Goal: Task Accomplishment & Management: Complete application form

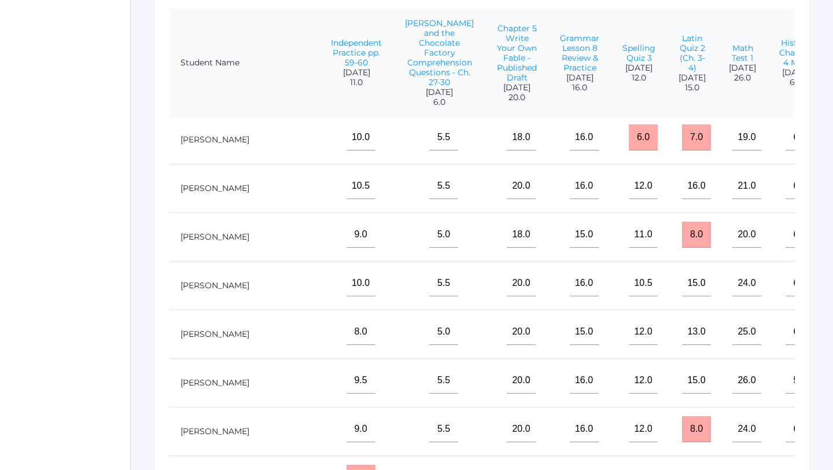
scroll to position [101, 1407]
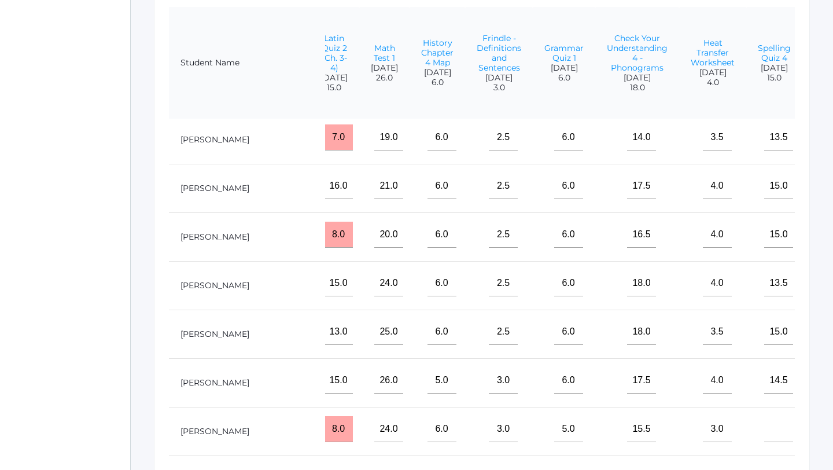
click at [829, 191] on input"] "text" at bounding box center [843, 186] width 29 height 26
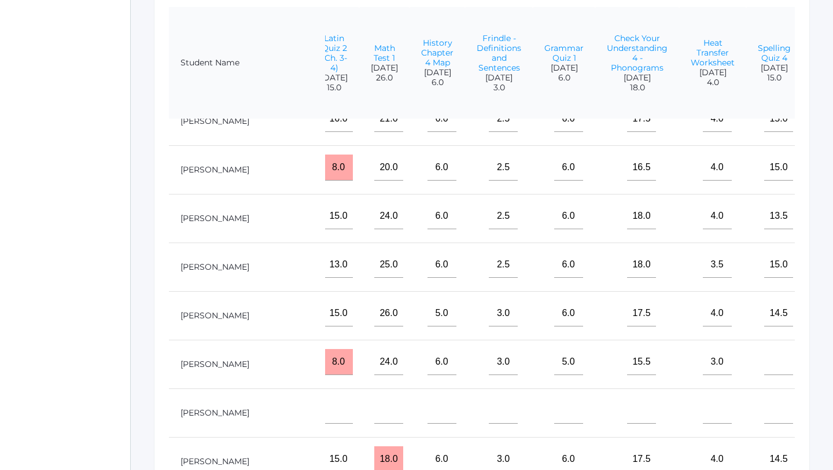
scroll to position [195, 1407]
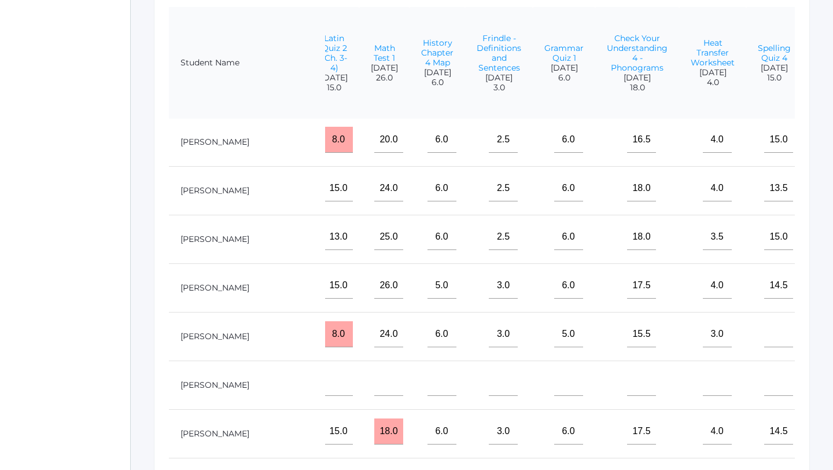
type input"] "4"
click at [829, 283] on input"] "text" at bounding box center [843, 285] width 29 height 26
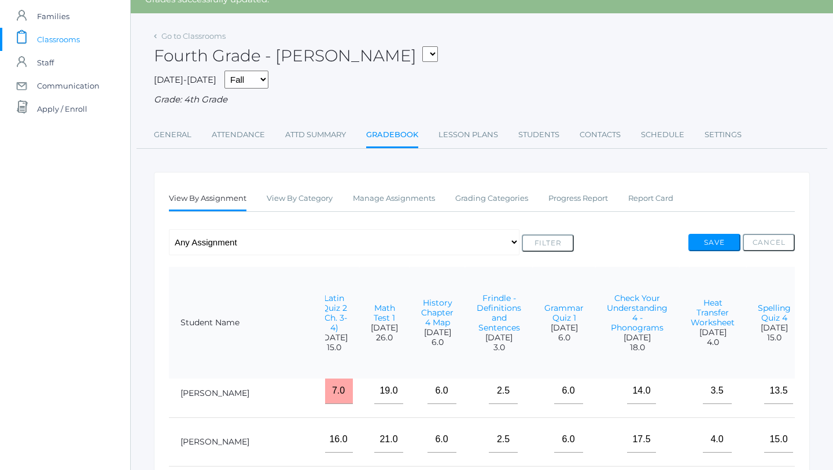
scroll to position [53, 0]
type input"] "10"
click at [397, 201] on link "Manage Assignments" at bounding box center [394, 198] width 82 height 23
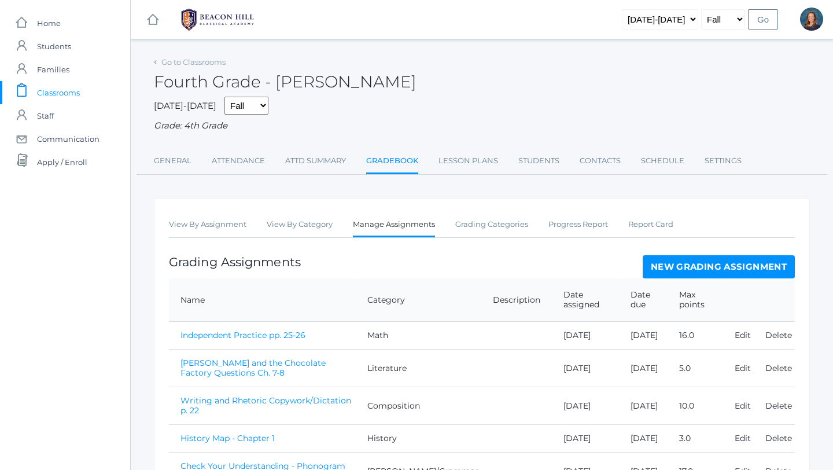
click at [698, 268] on link "New Grading Assignment" at bounding box center [719, 266] width 152 height 23
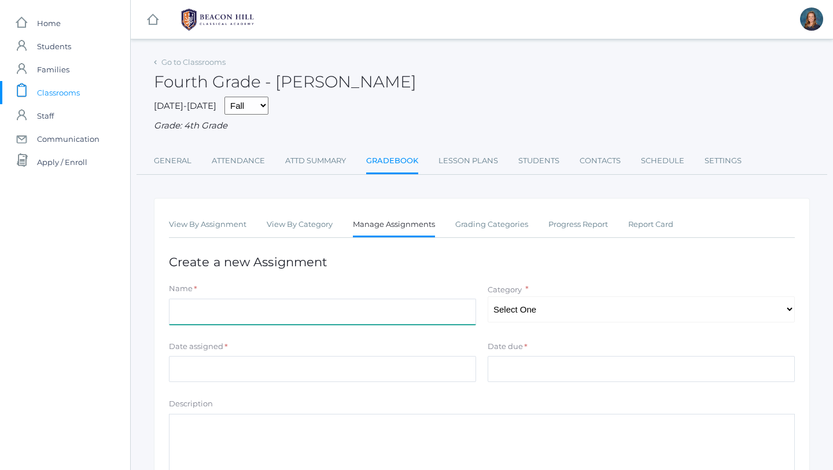
click at [198, 308] on input "Name" at bounding box center [322, 311] width 307 height 26
drag, startPoint x: 206, startPoint y: 312, endPoint x: 142, endPoint y: 313, distance: 64.2
click at [142, 313] on div "Go to Classrooms Fourth Grade - Bradley 2025-2026 Fall Spring Grade: 4th Grade …" at bounding box center [482, 324] width 702 height 540
type input "Map - Chapter 6"
click at [545, 313] on select "Select One Composition Literature [PERSON_NAME]/Grammar Math Science History La…" at bounding box center [641, 309] width 307 height 26
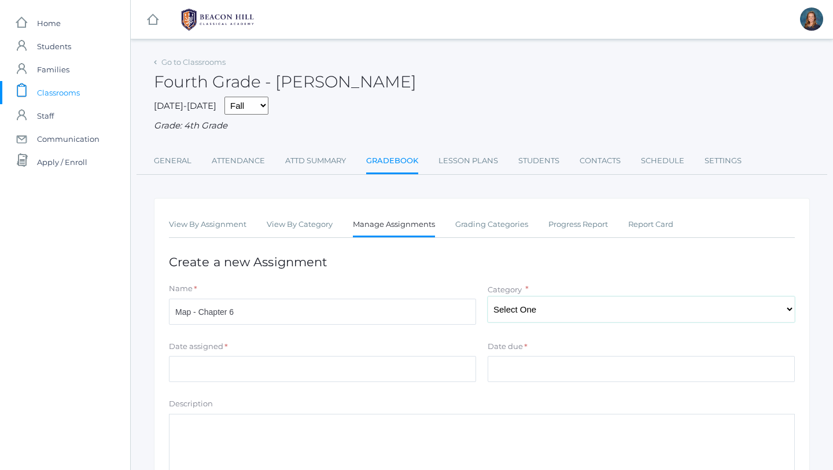
select select "1129"
click at [349, 374] on input "Date assigned" at bounding box center [322, 369] width 307 height 26
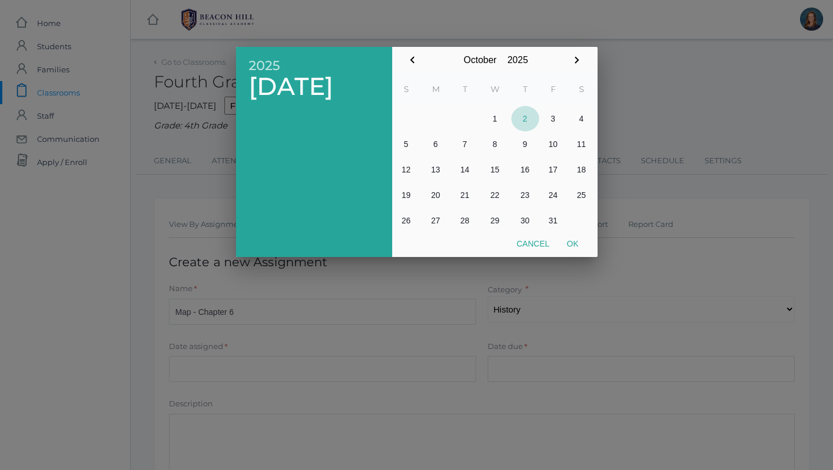
click at [527, 122] on button "2" at bounding box center [525, 118] width 28 height 25
click at [574, 242] on button "Ok" at bounding box center [572, 243] width 29 height 21
type input "[DATE]"
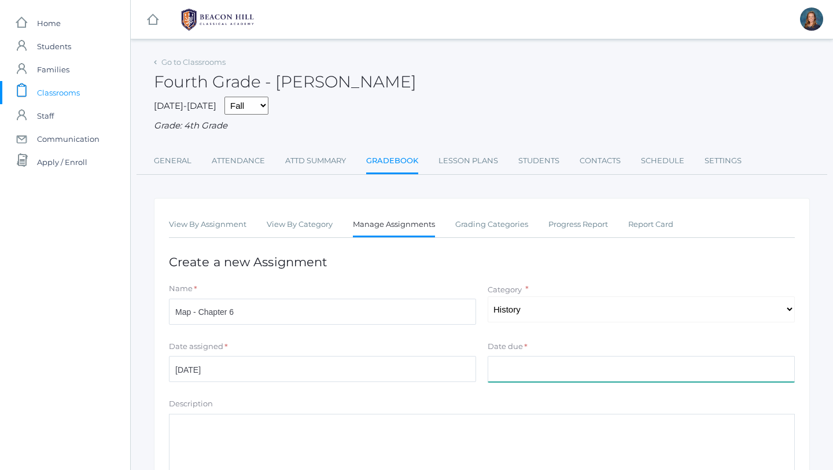
click at [517, 368] on input "Date due" at bounding box center [641, 369] width 307 height 26
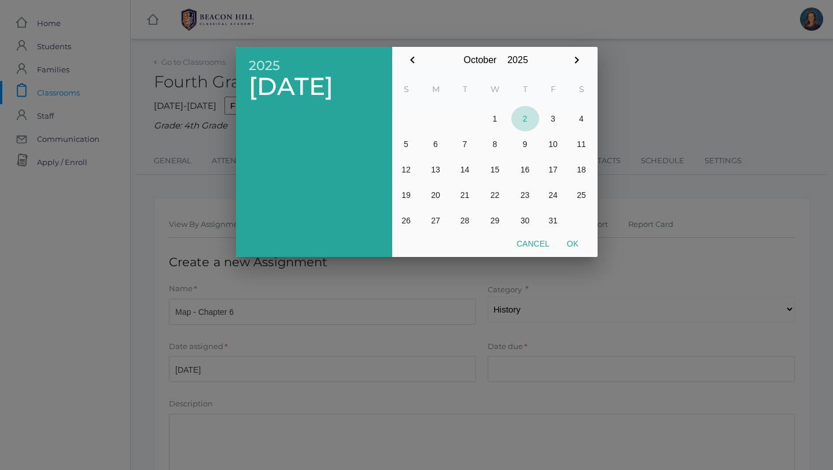
click at [523, 117] on button "2" at bounding box center [525, 118] width 28 height 25
click at [573, 244] on button "Ok" at bounding box center [572, 243] width 29 height 21
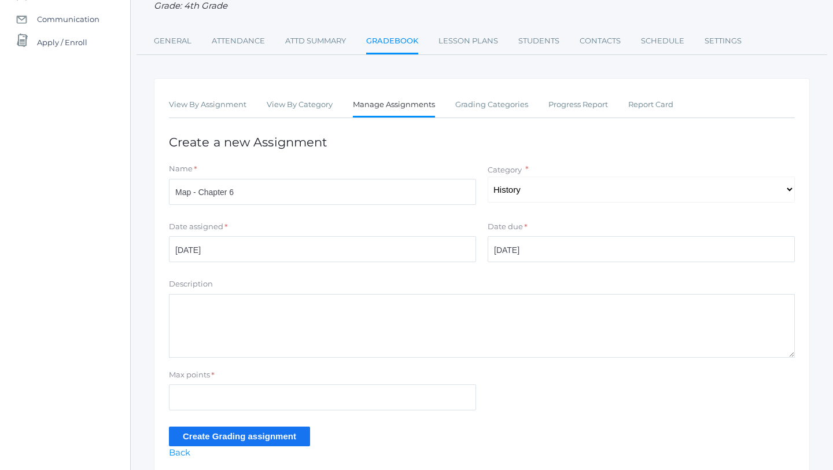
scroll to position [166, 0]
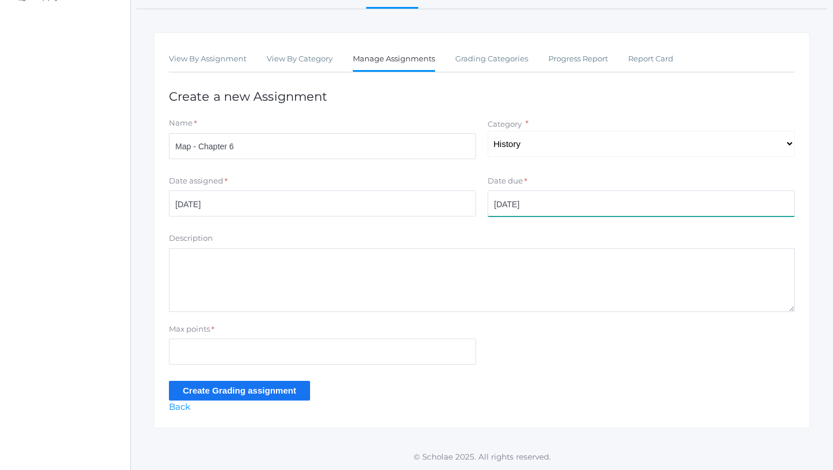
click at [538, 203] on input "[DATE]" at bounding box center [641, 203] width 307 height 26
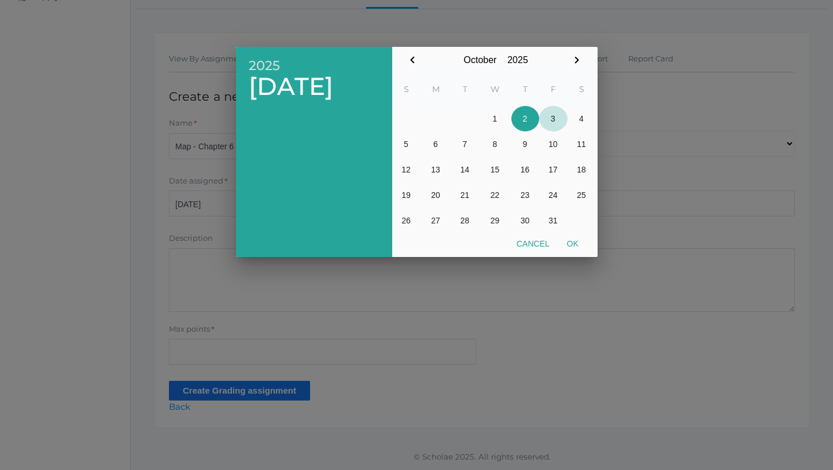
click at [554, 116] on button "3" at bounding box center [553, 118] width 28 height 25
click at [577, 243] on button "Ok" at bounding box center [572, 243] width 29 height 21
type input "[DATE]"
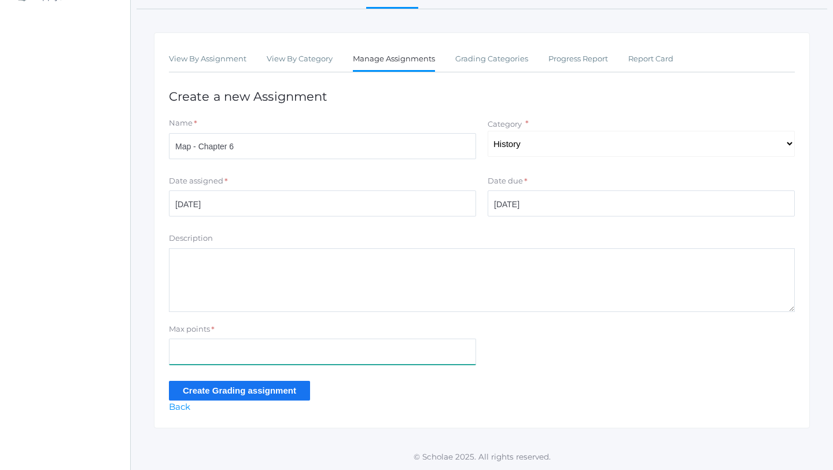
click at [207, 360] on input "Max points" at bounding box center [322, 351] width 307 height 26
type input "9"
click at [191, 397] on input "Create Grading assignment" at bounding box center [239, 390] width 141 height 19
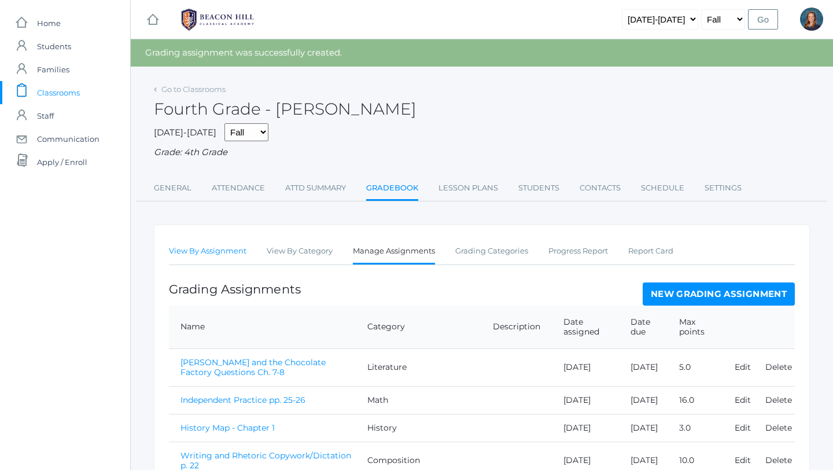
click at [201, 254] on link "View By Assignment" at bounding box center [208, 250] width 78 height 23
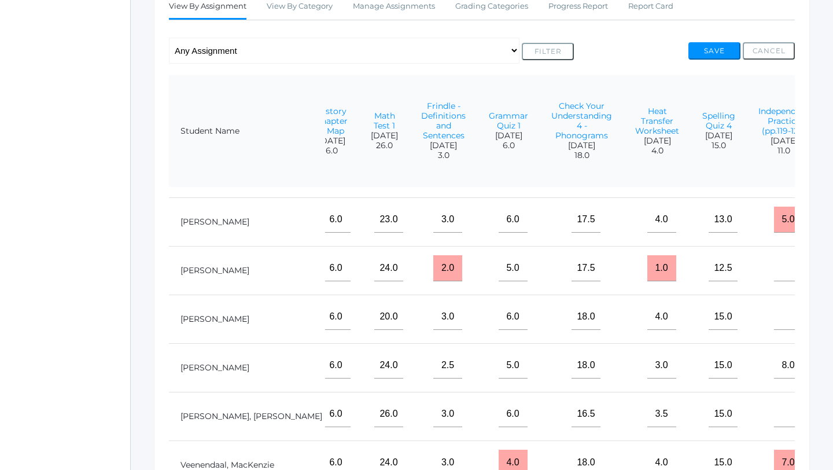
scroll to position [229, 0]
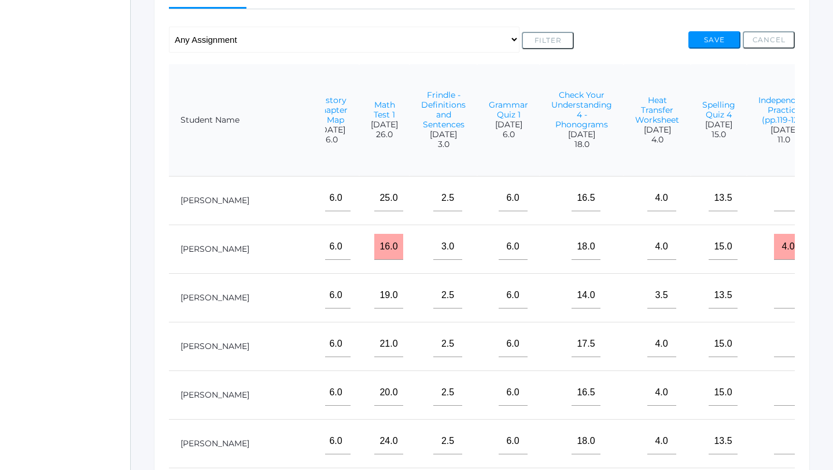
type input"] "9"
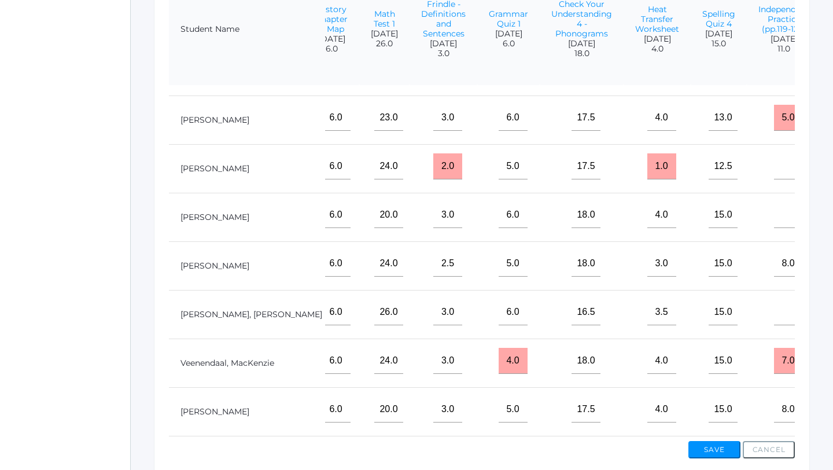
scroll to position [321, 0]
type input"] "9"
click at [821, 245] on td at bounding box center [849, 264] width 56 height 49
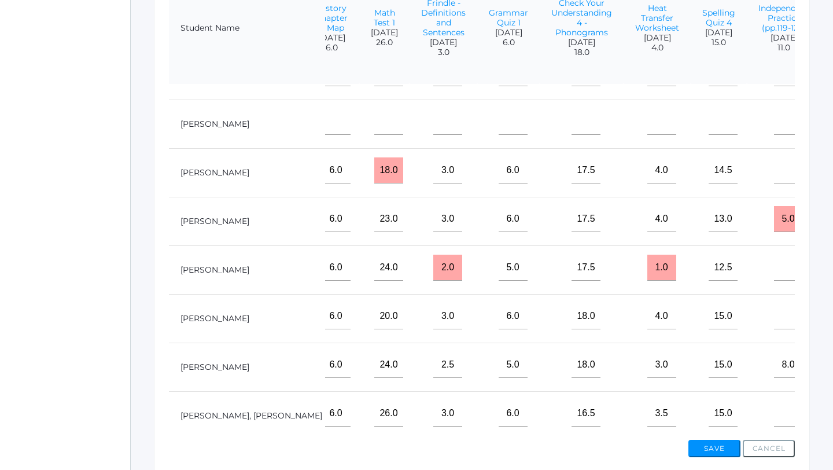
scroll to position [407, 1462]
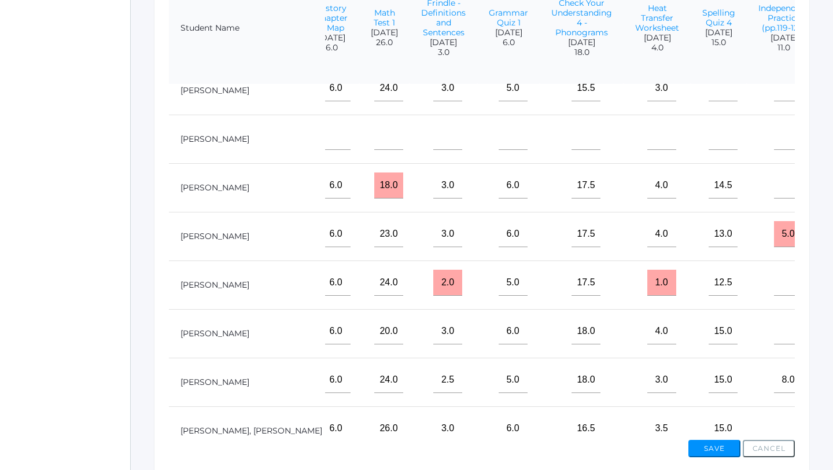
type input"] "9"
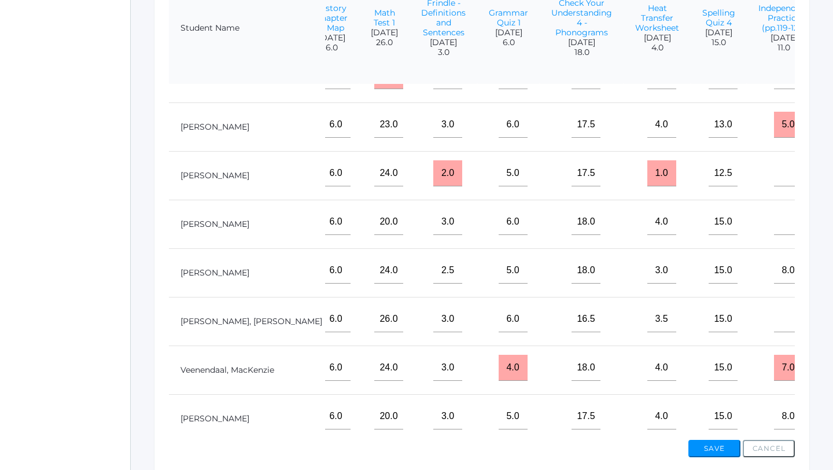
scroll to position [516, 1462]
type input"] "9"
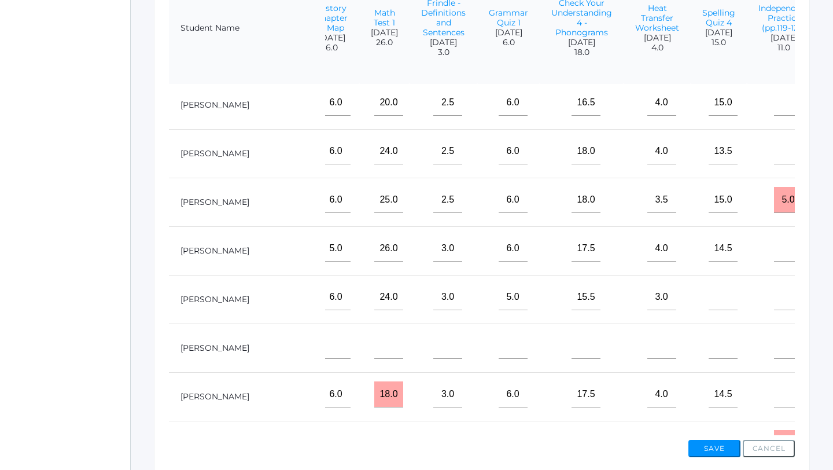
scroll to position [194, 1462]
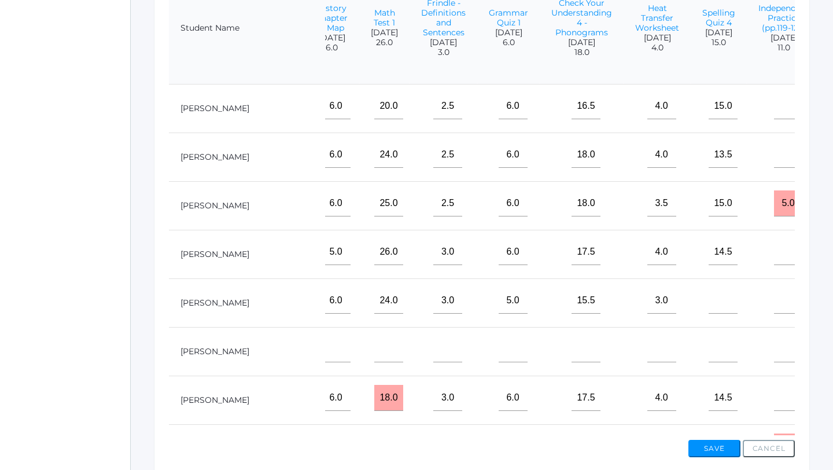
type input"] "9"
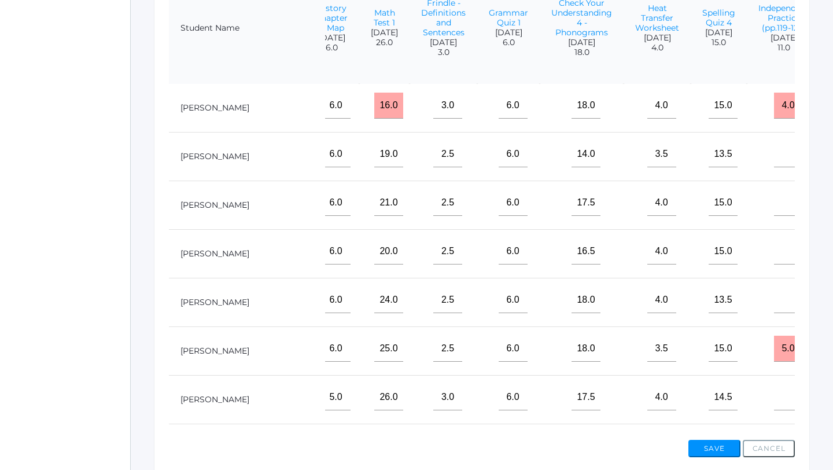
scroll to position [50, 1462]
type input"] "9"
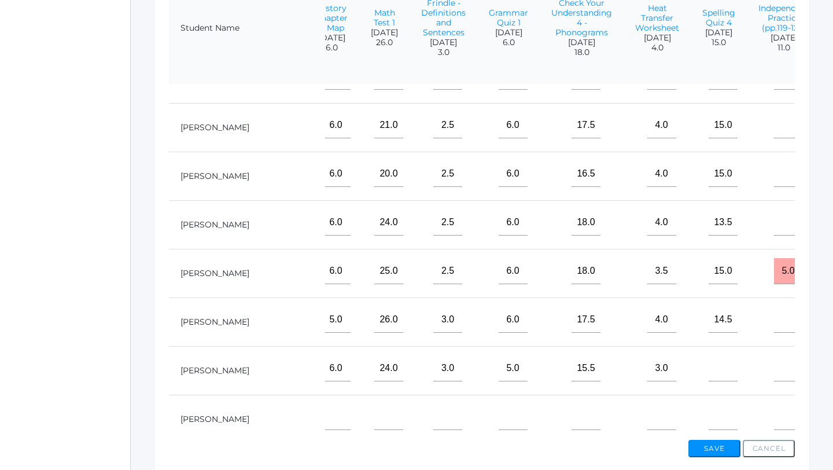
scroll to position [142, 1462]
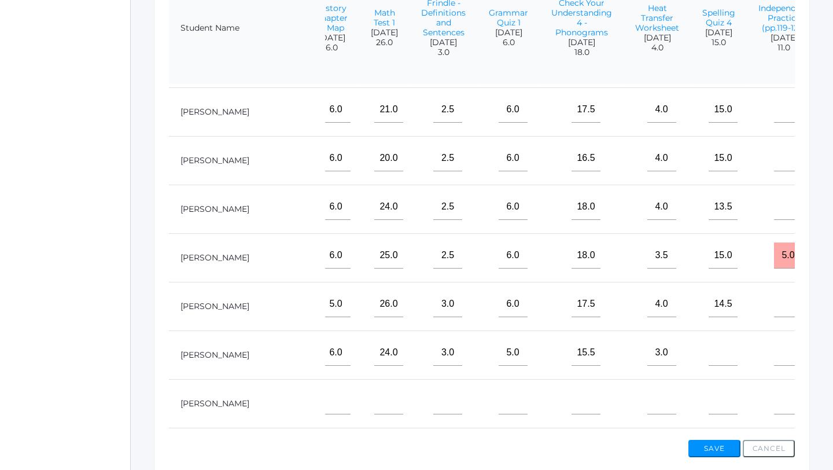
type input"] "9"
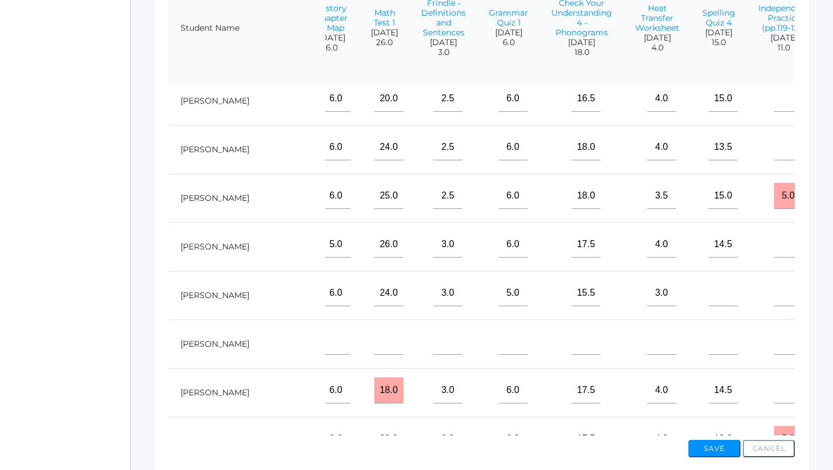
scroll to position [223, 1462]
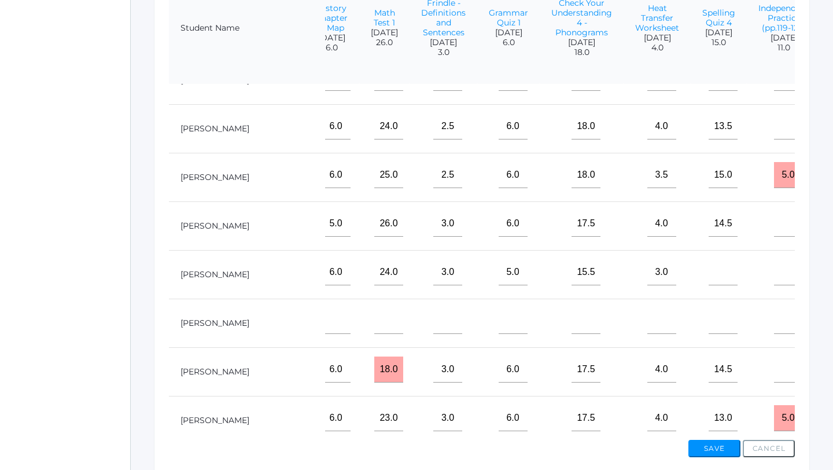
type input"] "9"
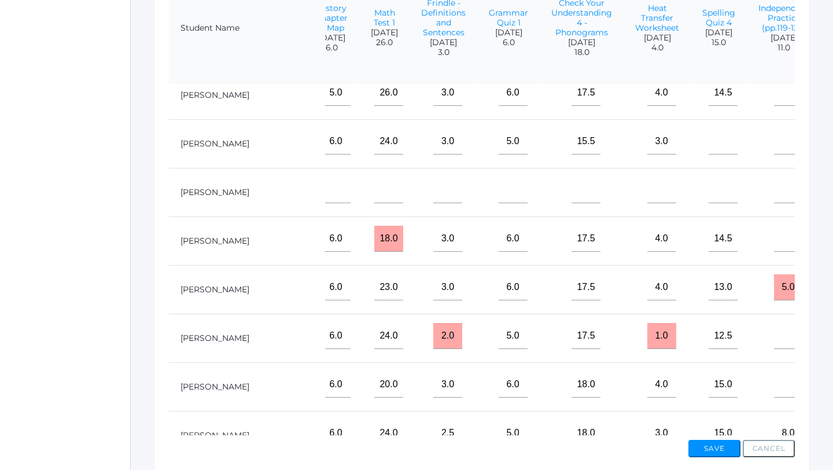
scroll to position [356, 1462]
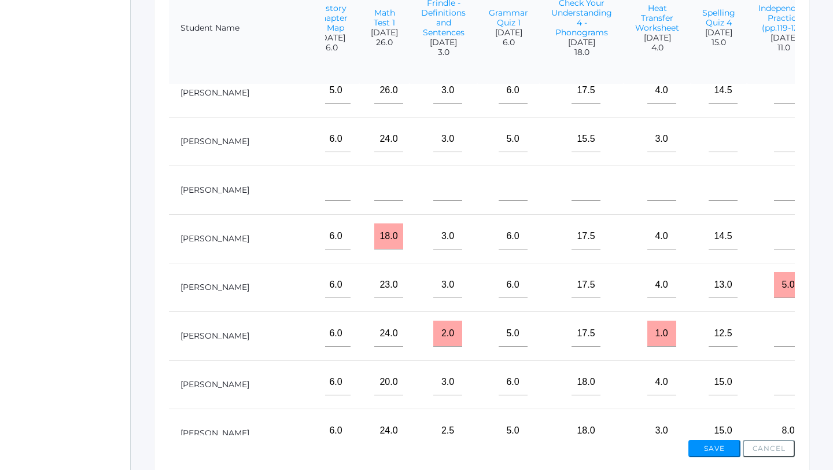
type input"] "9"
click at [821, 253] on td at bounding box center [849, 238] width 56 height 49
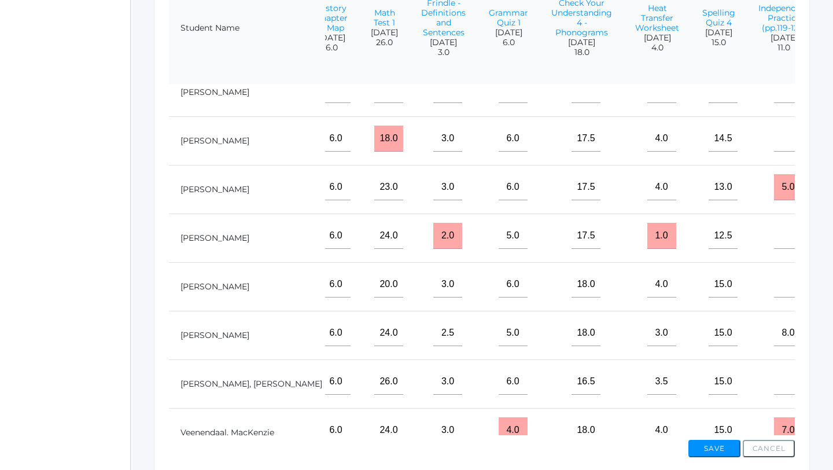
scroll to position [454, 1462]
type input"] "9"
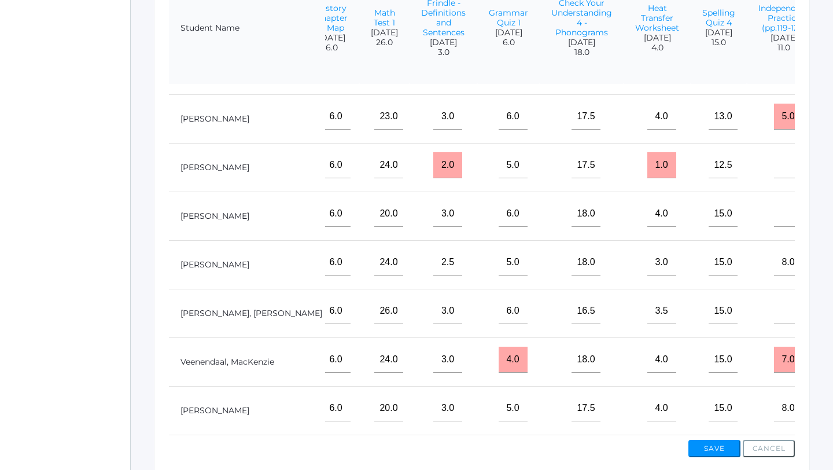
type input"] "9"
click at [717, 449] on button "Save" at bounding box center [714, 448] width 52 height 17
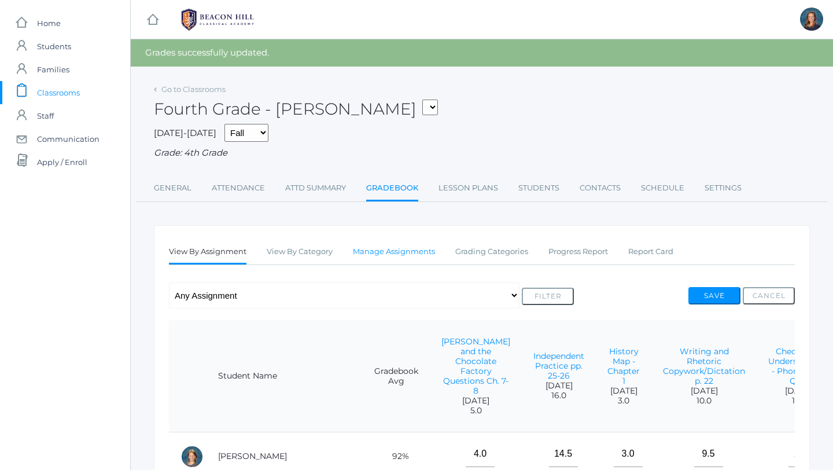
click at [416, 248] on link "Manage Assignments" at bounding box center [394, 251] width 82 height 23
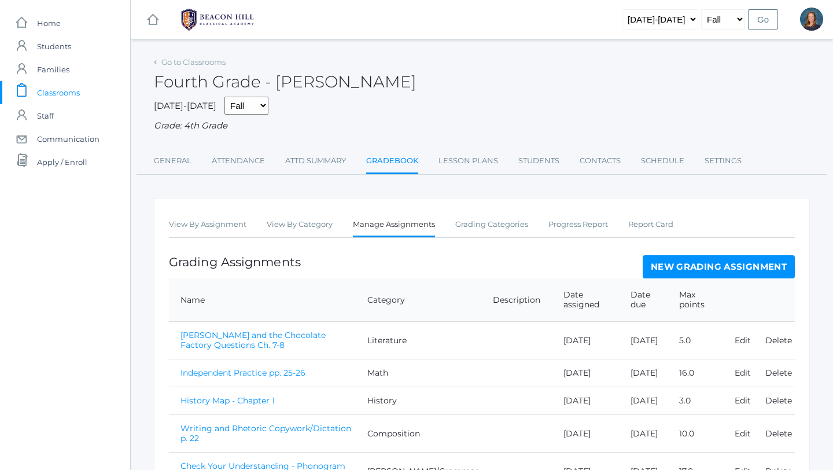
click at [665, 271] on link "New Grading Assignment" at bounding box center [719, 266] width 152 height 23
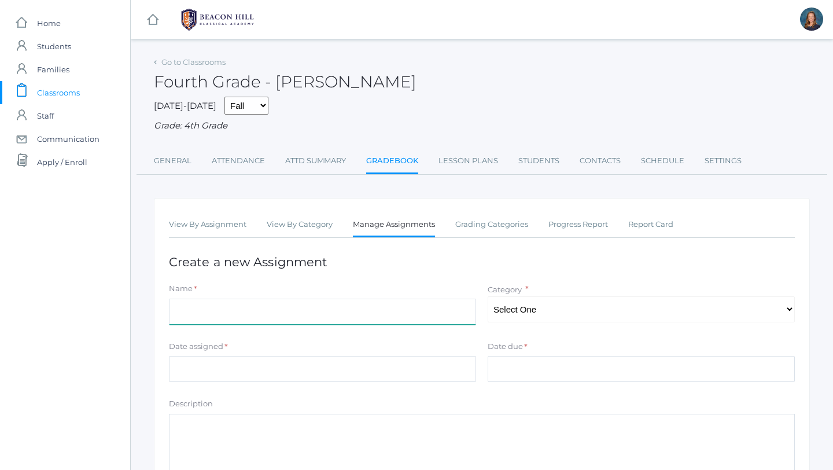
click at [331, 311] on input "Name" at bounding box center [322, 311] width 307 height 26
type input "C"
type input "Memory Quiz 1 - Catechism & Bible"
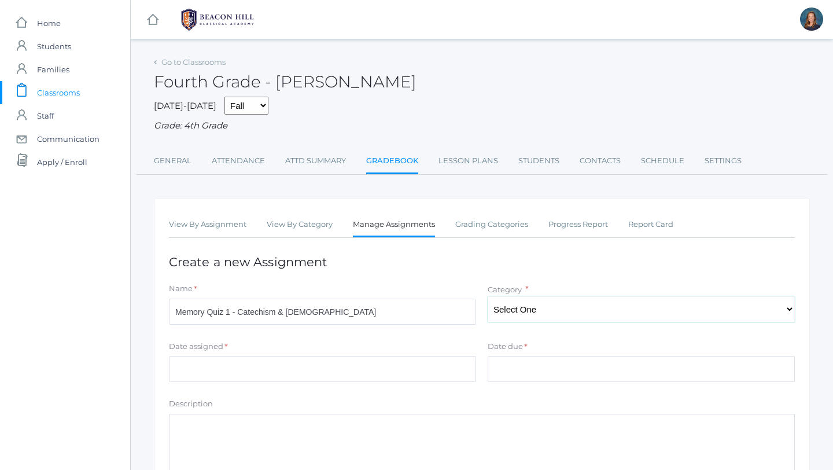
click at [495, 311] on select "Select One Composition Literature [PERSON_NAME]/Grammar Math Science History La…" at bounding box center [641, 309] width 307 height 26
select select "1131"
drag, startPoint x: 318, startPoint y: 313, endPoint x: 280, endPoint y: 312, distance: 37.6
click at [280, 312] on input "Memory Quiz 1 - Catechism & Bible" at bounding box center [322, 311] width 307 height 26
drag, startPoint x: 287, startPoint y: 314, endPoint x: 241, endPoint y: 313, distance: 46.3
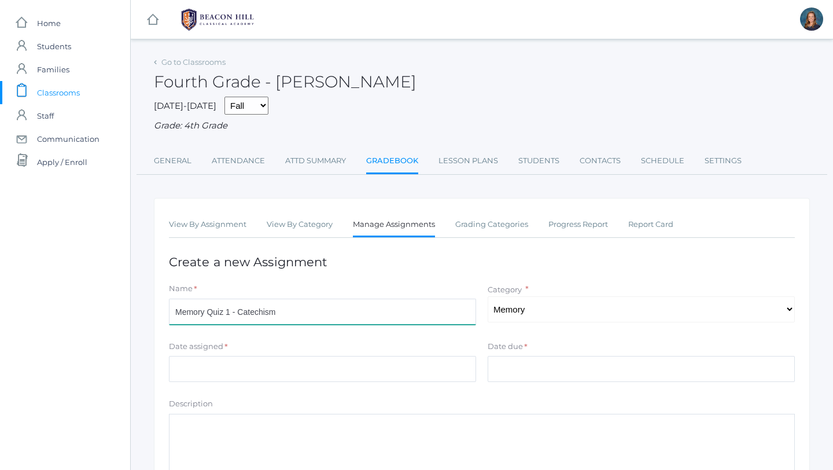
click at [241, 313] on input "Memory Quiz 1 - Catechism" at bounding box center [322, 311] width 307 height 26
type input "Memory Quiz 1 - [GEOGRAPHIC_DATA] #1"
click at [510, 308] on select "Select One Composition Literature [PERSON_NAME]/Grammar Math Science History La…" at bounding box center [641, 309] width 307 height 26
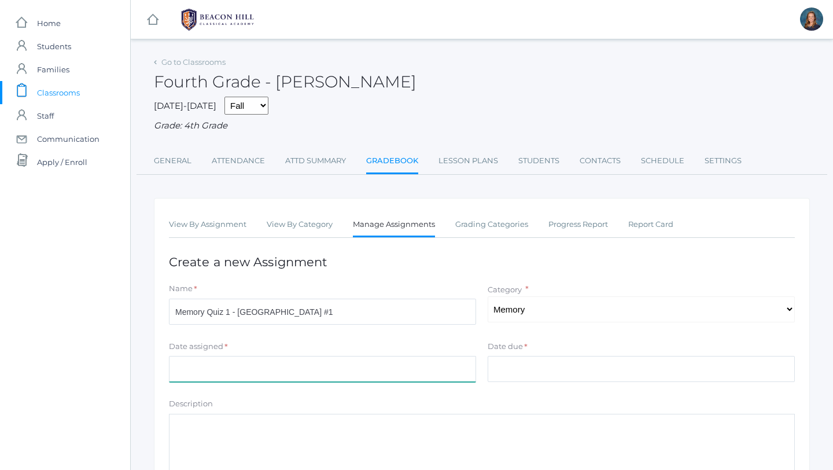
click at [290, 361] on input "Date assigned" at bounding box center [322, 369] width 307 height 26
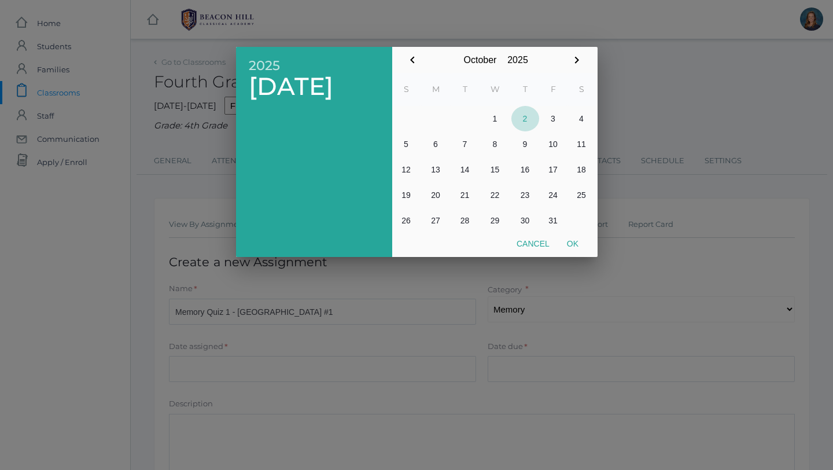
click at [524, 120] on button "2" at bounding box center [525, 118] width 28 height 25
click at [572, 245] on button "Ok" at bounding box center [572, 243] width 29 height 21
type input "[DATE]"
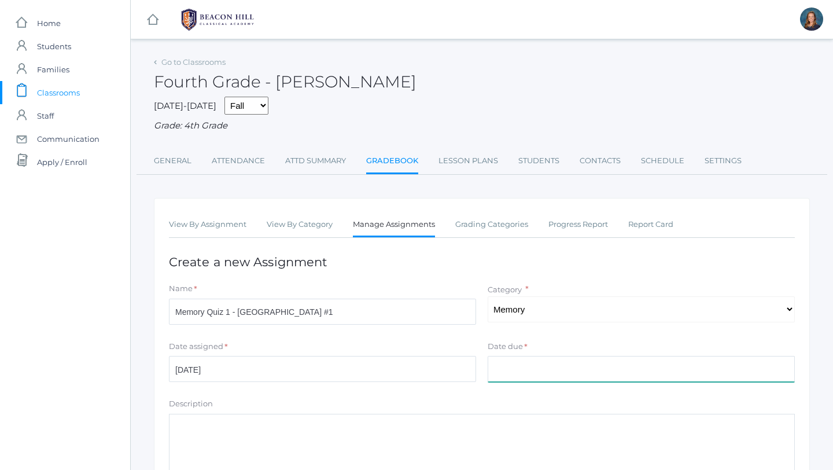
click at [530, 365] on input "Date due" at bounding box center [641, 369] width 307 height 26
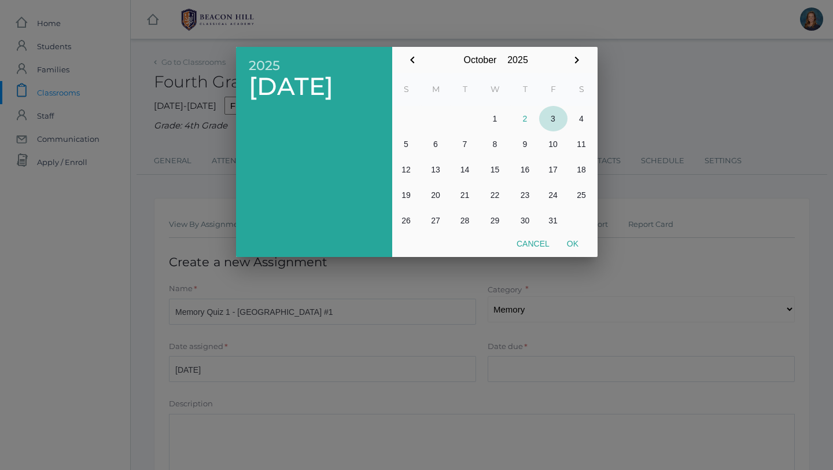
click at [551, 121] on button "3" at bounding box center [553, 118] width 28 height 25
click at [571, 245] on button "Ok" at bounding box center [572, 243] width 29 height 21
type input "[DATE]"
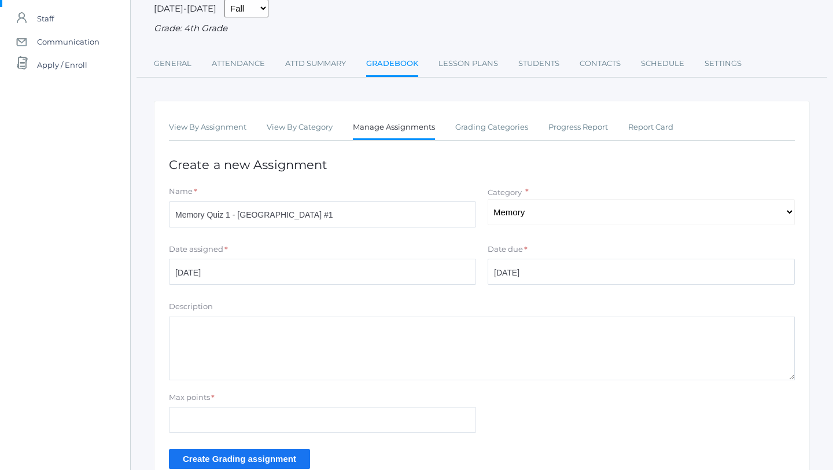
scroll to position [166, 0]
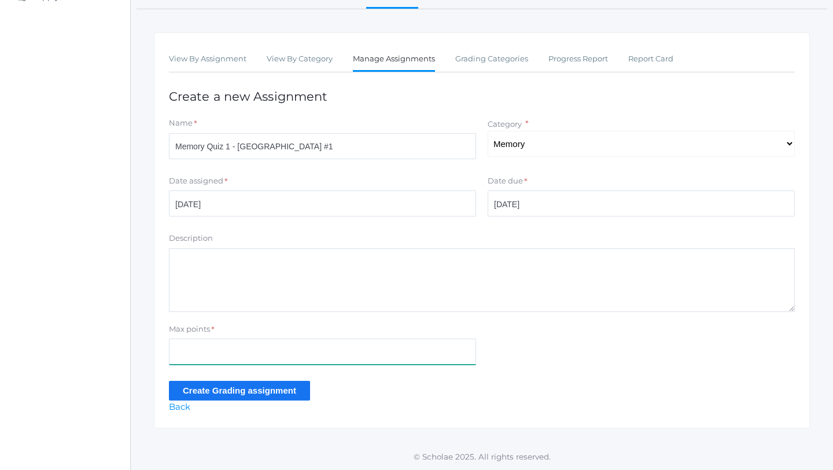
click at [208, 351] on input "Max points" at bounding box center [322, 351] width 307 height 26
type input "15"
click at [228, 393] on input "Create Grading assignment" at bounding box center [239, 390] width 141 height 19
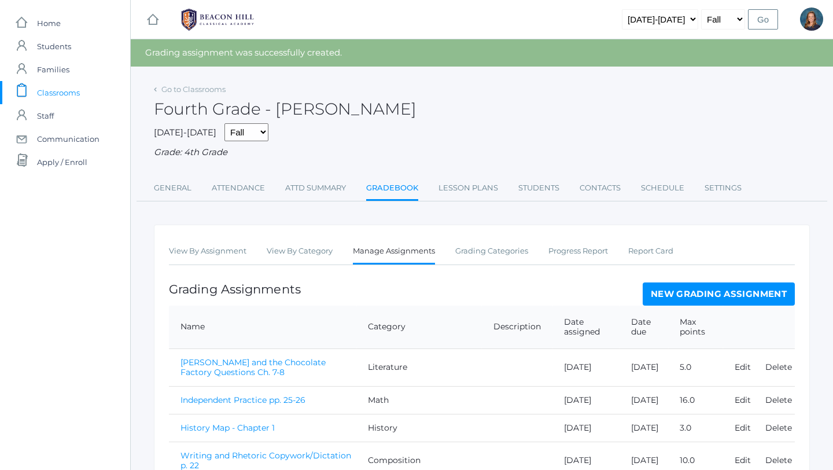
click at [674, 294] on link "New Grading Assignment" at bounding box center [719, 293] width 152 height 23
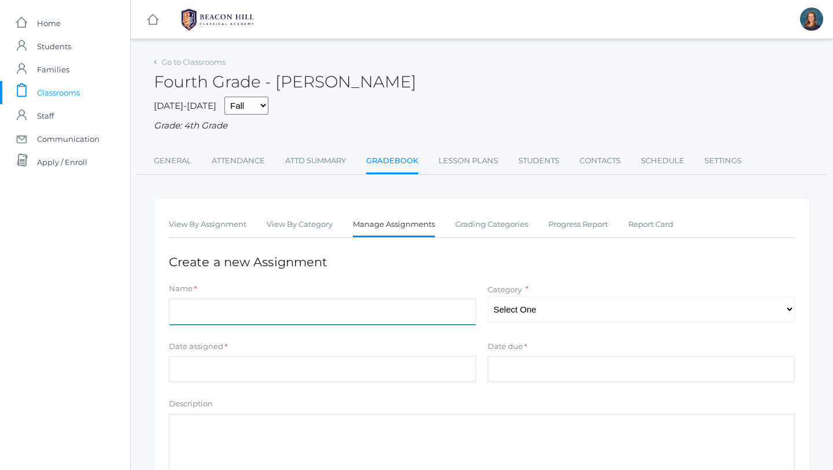
click at [278, 310] on input "Name" at bounding box center [322, 311] width 307 height 26
type input "Memory Quiz 1 - Psalm 119:1-3"
click at [534, 305] on select "Select One Composition Literature [PERSON_NAME]/Grammar Math Science History La…" at bounding box center [641, 309] width 307 height 26
select select "1131"
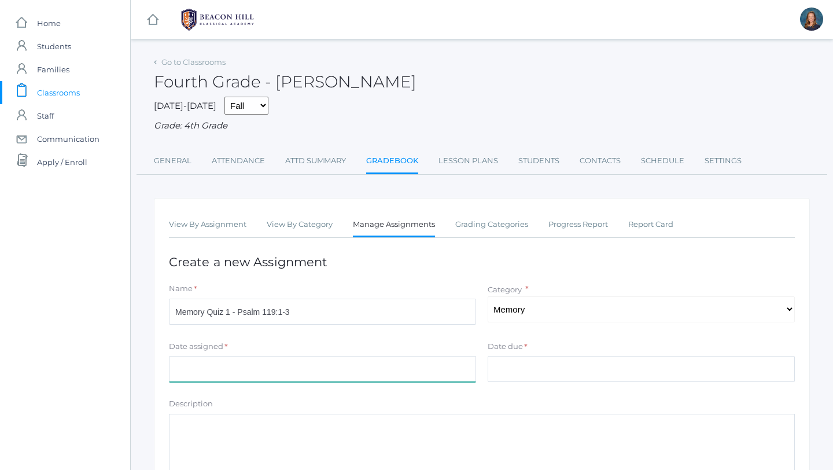
click at [296, 361] on input "Date assigned" at bounding box center [322, 369] width 307 height 26
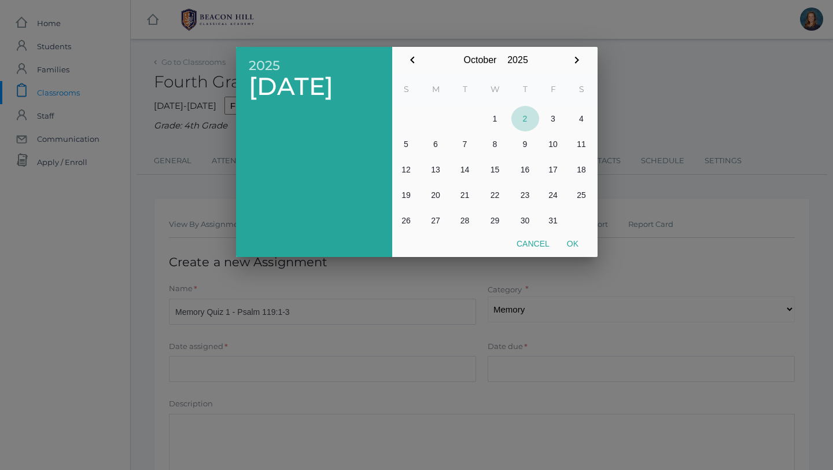
click at [527, 117] on button "2" at bounding box center [525, 118] width 28 height 25
click at [573, 242] on button "Ok" at bounding box center [572, 243] width 29 height 21
type input "[DATE]"
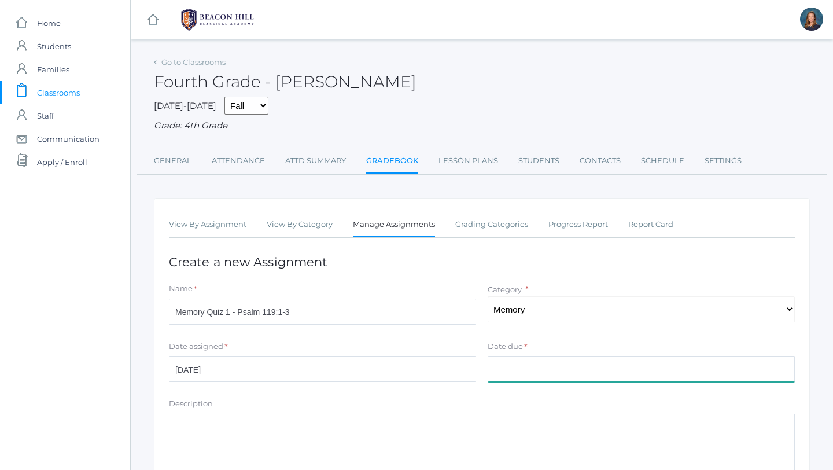
click at [536, 372] on input "Date due" at bounding box center [641, 369] width 307 height 26
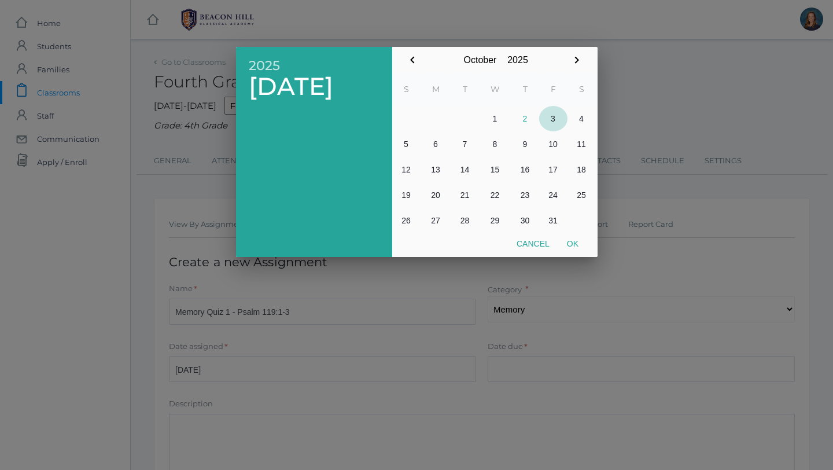
click at [549, 114] on button "3" at bounding box center [553, 118] width 28 height 25
click at [573, 245] on button "Ok" at bounding box center [572, 243] width 29 height 21
type input "[DATE]"
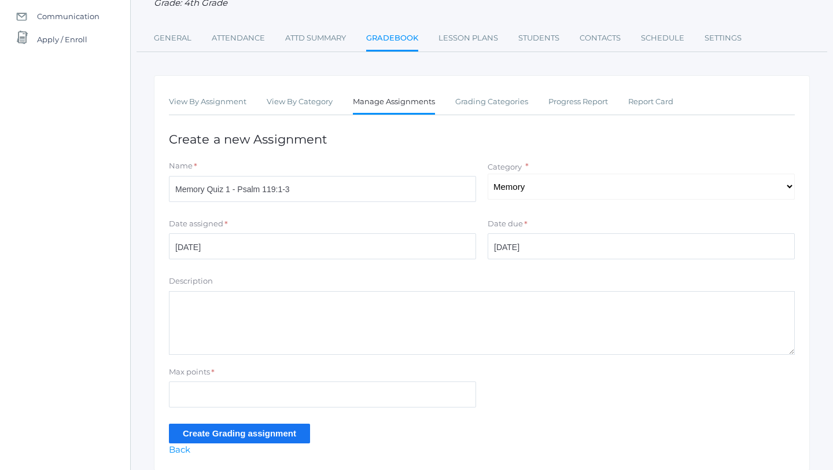
scroll to position [166, 0]
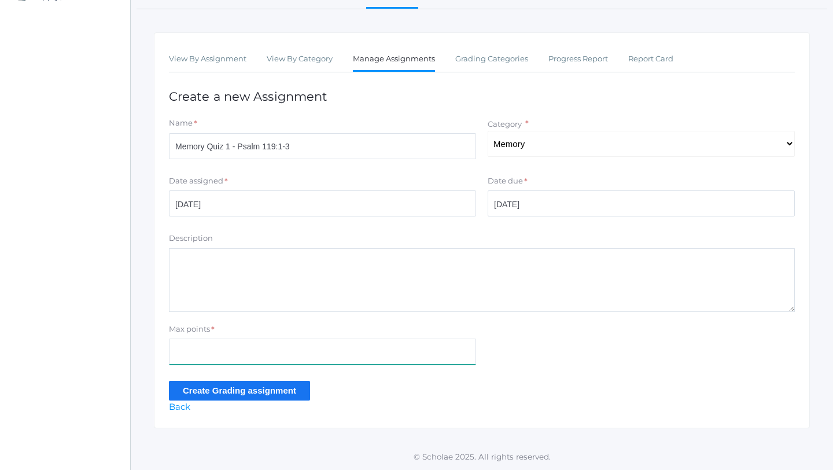
click at [213, 356] on input "Max points" at bounding box center [322, 351] width 307 height 26
type input "5"
click at [190, 391] on input "Create Grading assignment" at bounding box center [239, 390] width 141 height 19
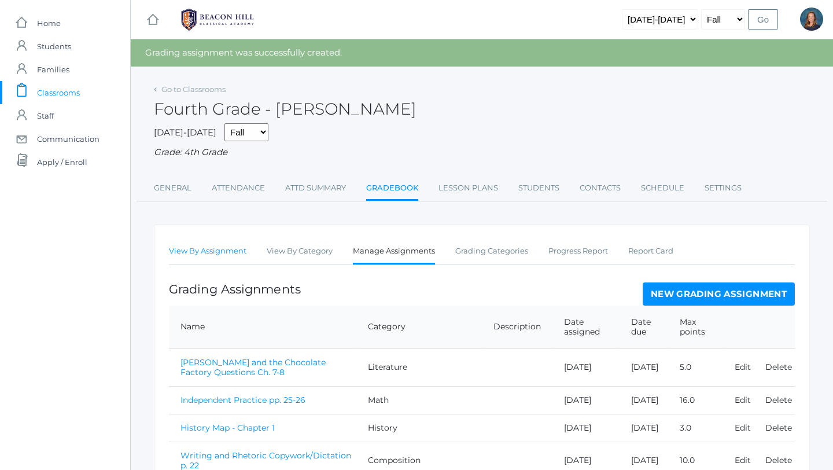
click at [208, 250] on link "View By Assignment" at bounding box center [208, 250] width 78 height 23
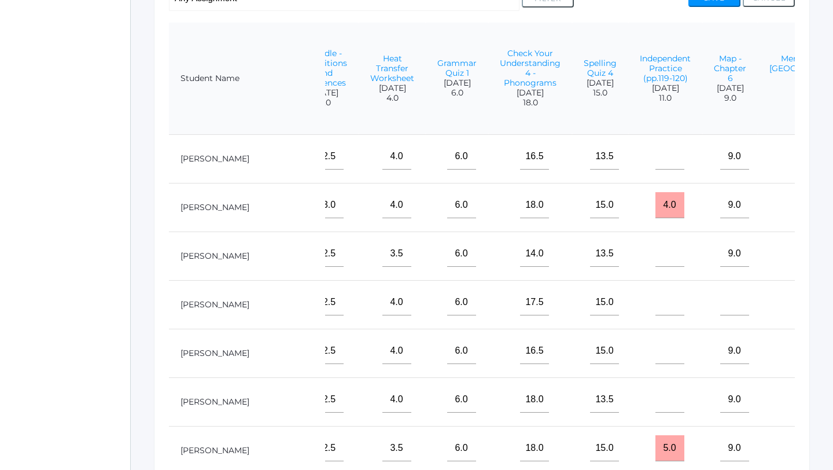
scroll to position [0, 1588]
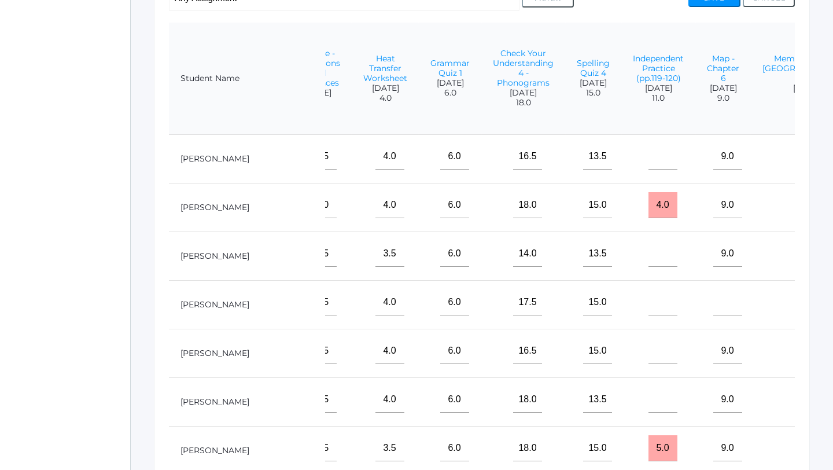
click at [796, 247] on input"] "text" at bounding box center [810, 254] width 29 height 26
type input"] "9"
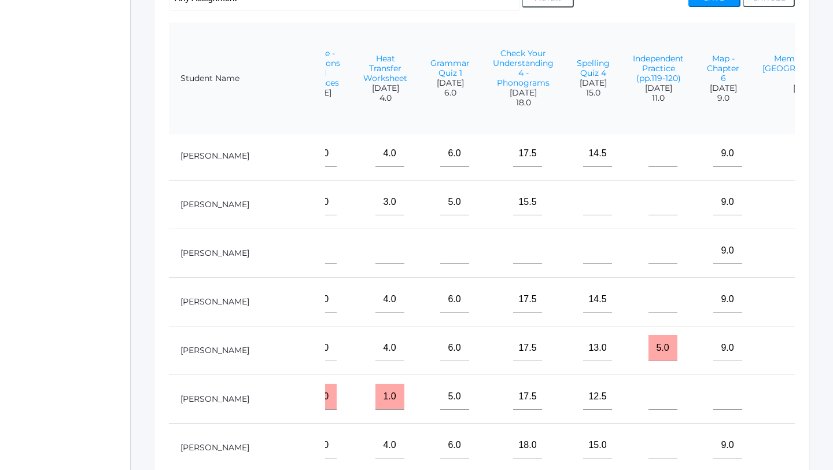
scroll to position [391, 1588]
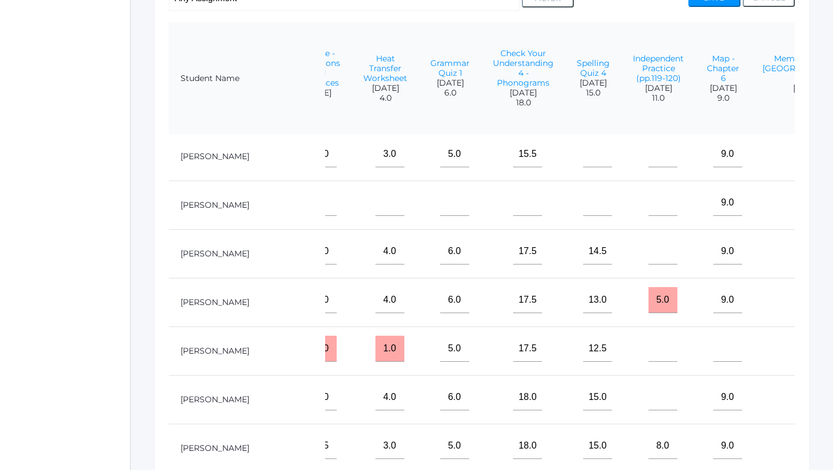
type input"] "3.5"
click at [796, 350] on input"] "text" at bounding box center [810, 348] width 29 height 26
type input"] "10"
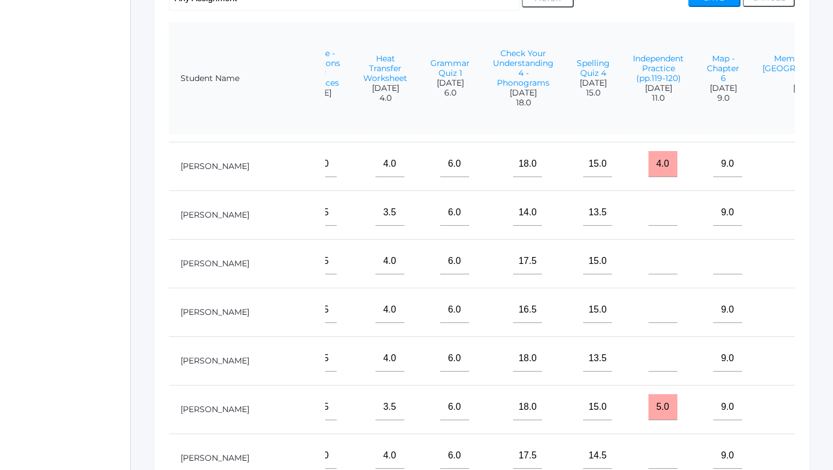
scroll to position [0, 1588]
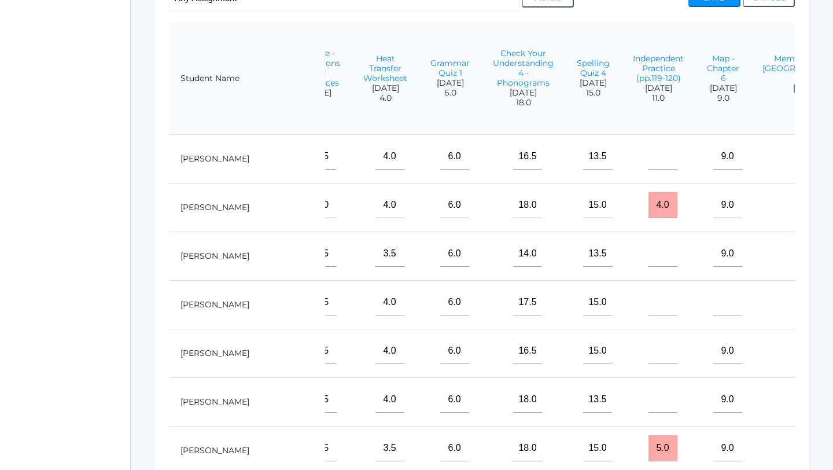
type input"] "3.5"
click at [796, 404] on input"] "text" at bounding box center [810, 399] width 29 height 26
type input"] "14.5"
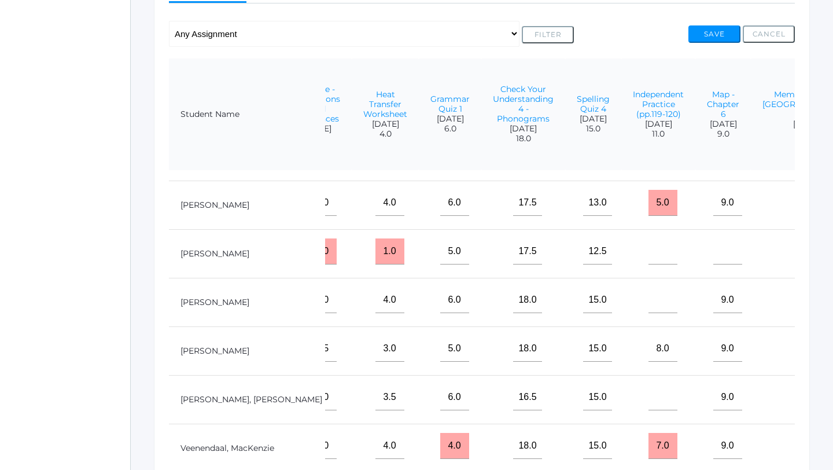
scroll to position [248, 0]
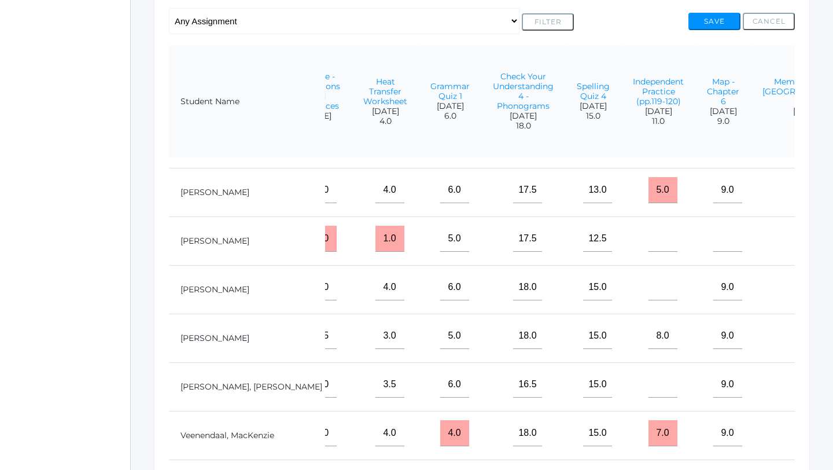
type input"] "5"
click at [796, 386] on input"] "text" at bounding box center [810, 384] width 29 height 26
type input"] "11"
type input"] "4"
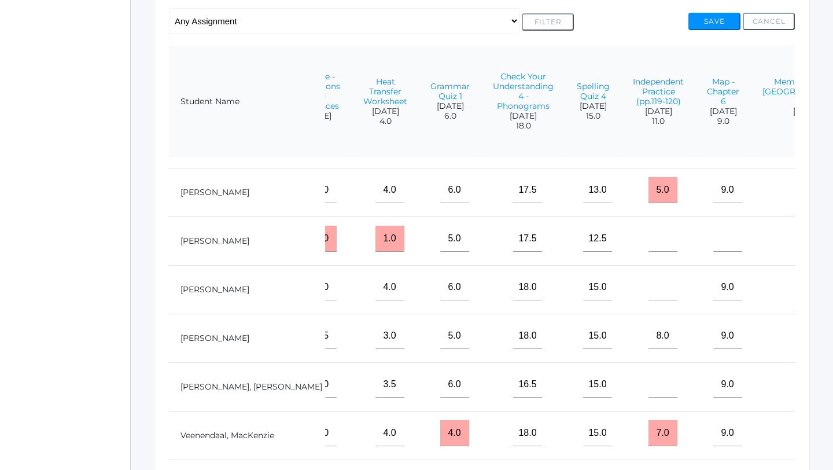
click at [796, 338] on input"] "text" at bounding box center [810, 336] width 29 height 26
type input"] "14"
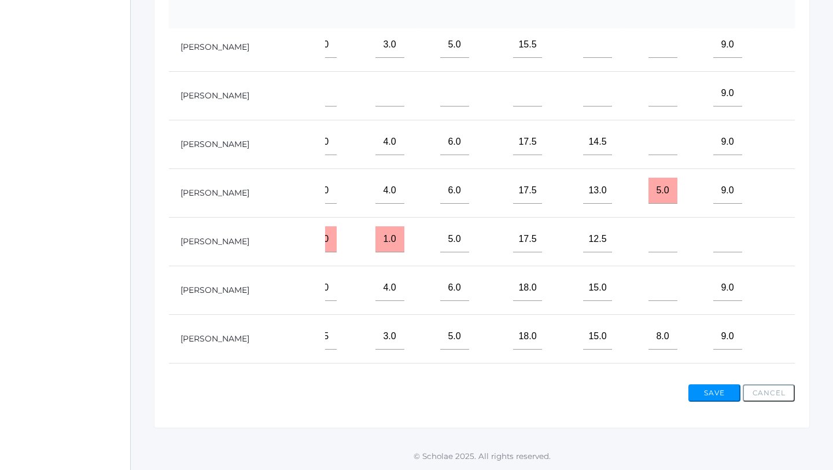
scroll to position [382, 1588]
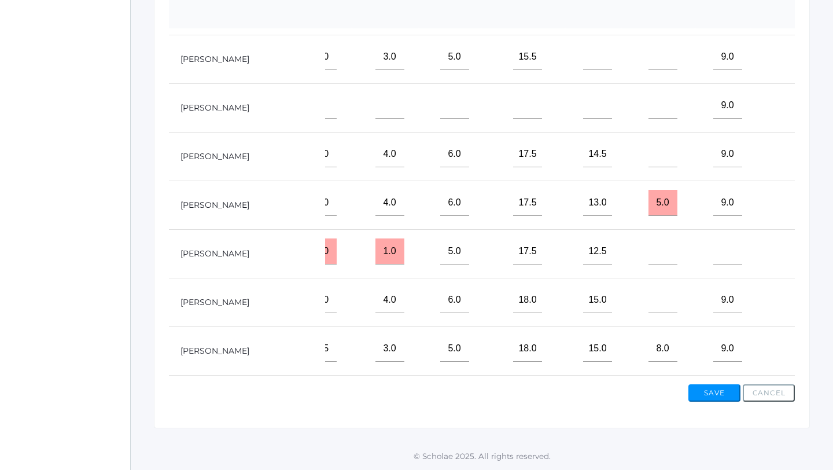
type input"] "5"
click at [796, 160] on input"] "text" at bounding box center [810, 154] width 29 height 26
type input"] "14"
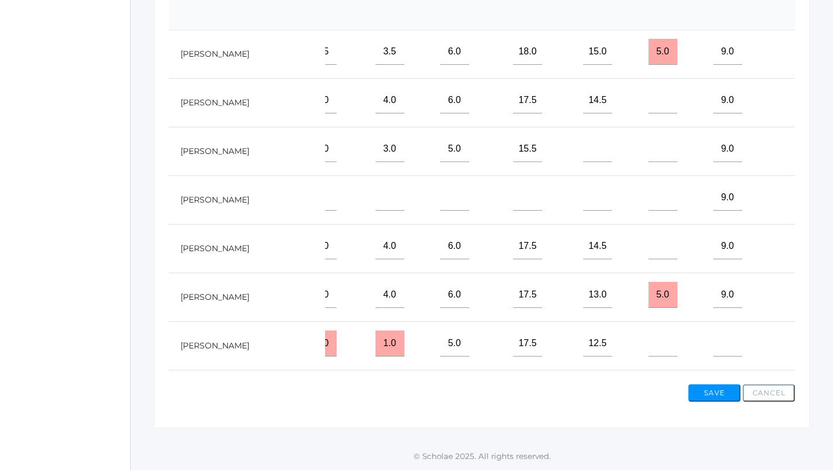
scroll to position [271, 1588]
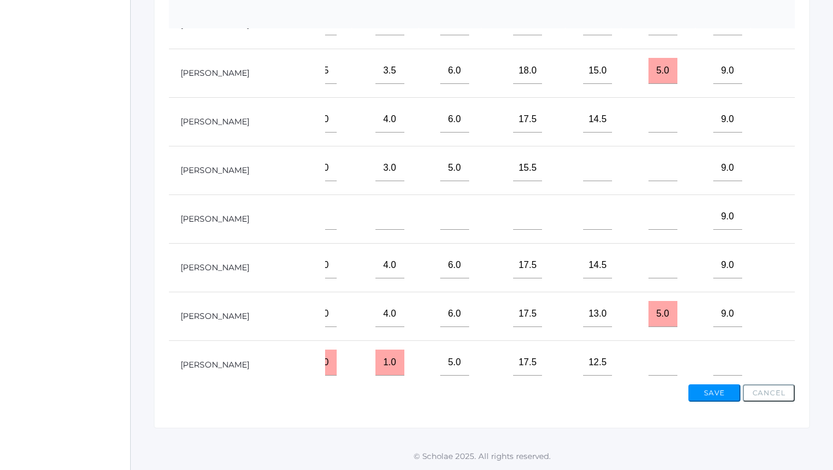
type input"] "4.5"
click at [796, 165] on input"] "text" at bounding box center [810, 168] width 29 height 26
type input"] "12"
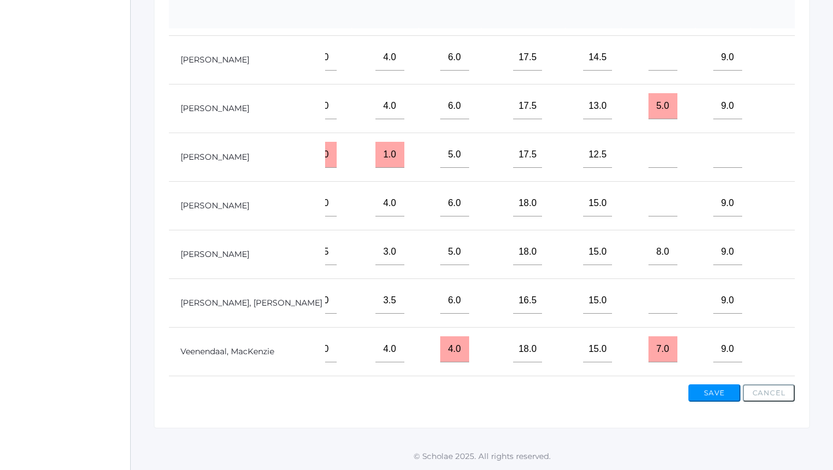
scroll to position [480, 1588]
type input"] "4"
click at [796, 351] on input"] "text" at bounding box center [810, 348] width 29 height 26
type input"] "14.5"
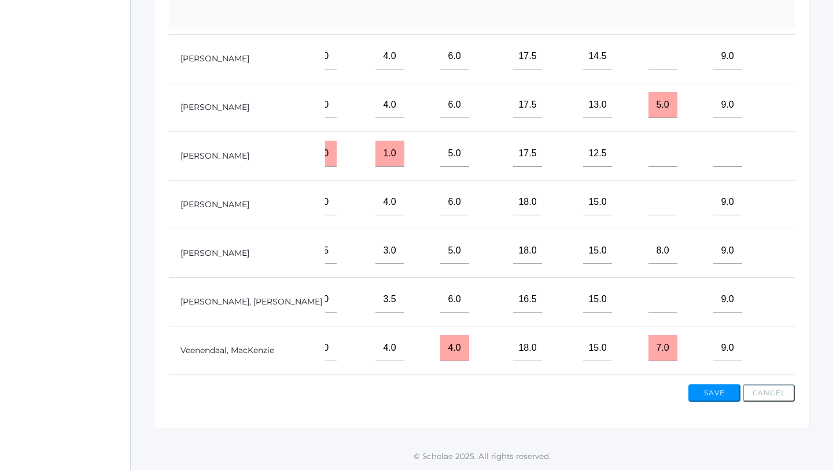
type input"] "5"
click at [796, 109] on input"] "text" at bounding box center [810, 105] width 29 height 26
type input"] "15"
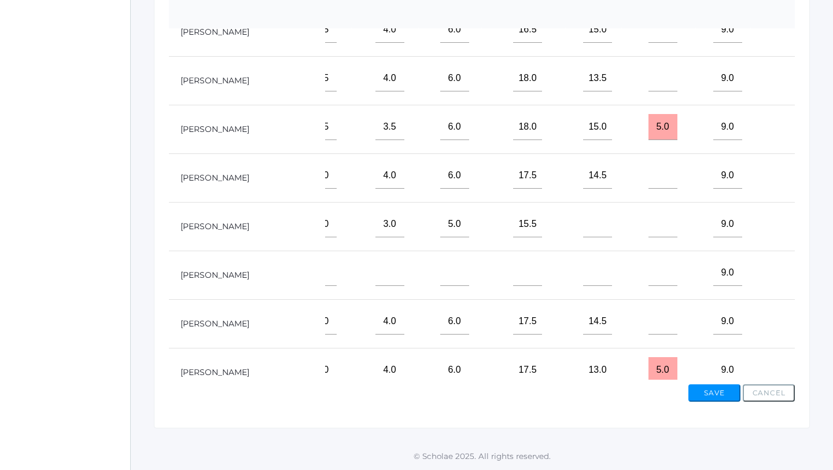
scroll to position [215, 1588]
type input"] "5"
click at [796, 131] on input"] "text" at bounding box center [810, 128] width 29 height 26
type input"] "12"
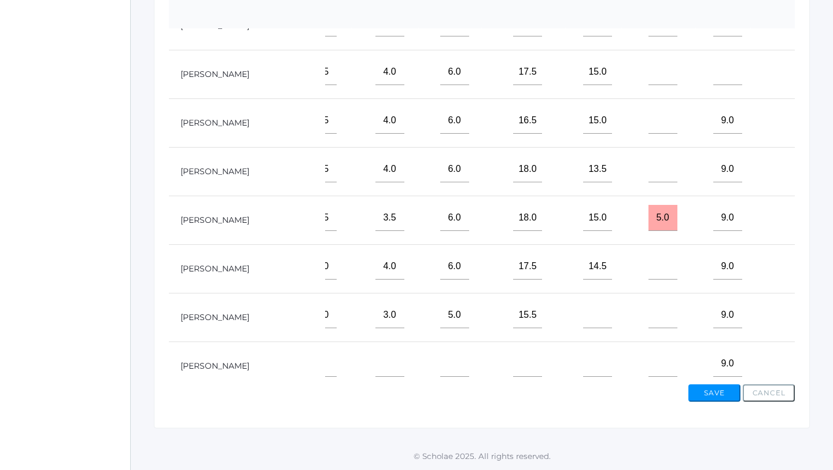
scroll to position [123, 1588]
type input"] "5"
click at [796, 71] on input"] "text" at bounding box center [810, 74] width 29 height 26
type input"] "15"
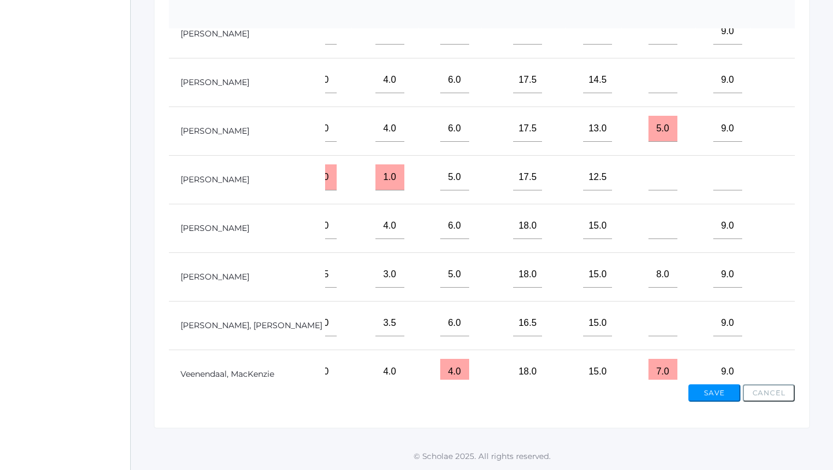
scroll to position [504, 1588]
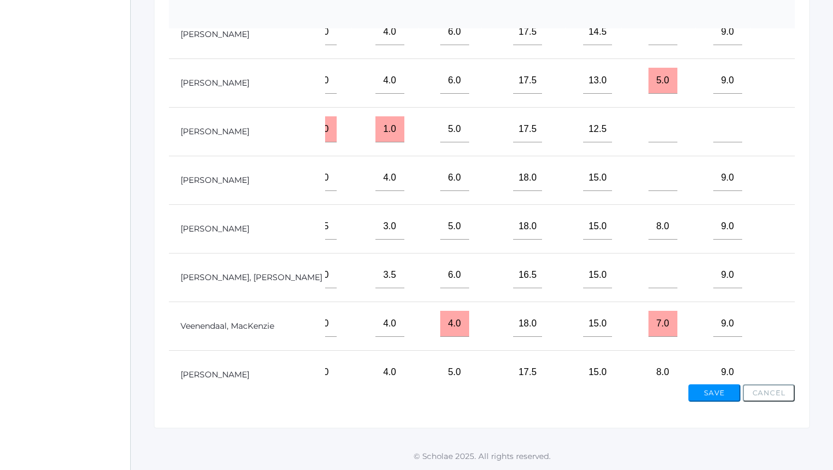
type input"] "5"
click at [796, 178] on input"] "text" at bounding box center [810, 178] width 29 height 26
type input"] "6"
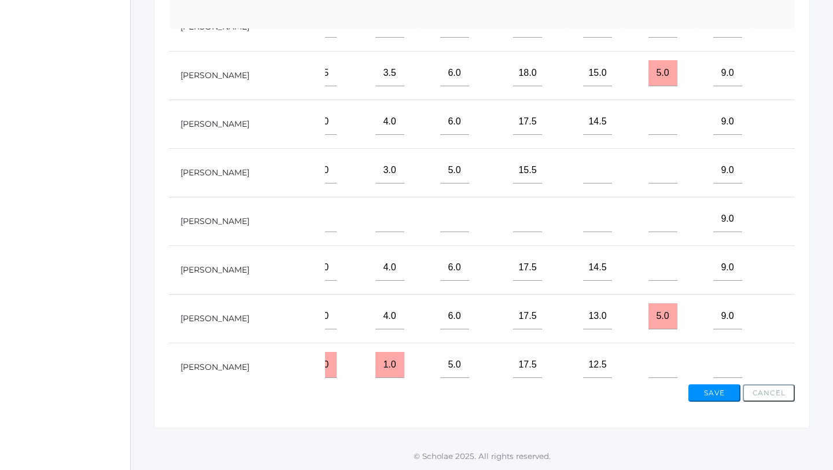
scroll to position [265, 1588]
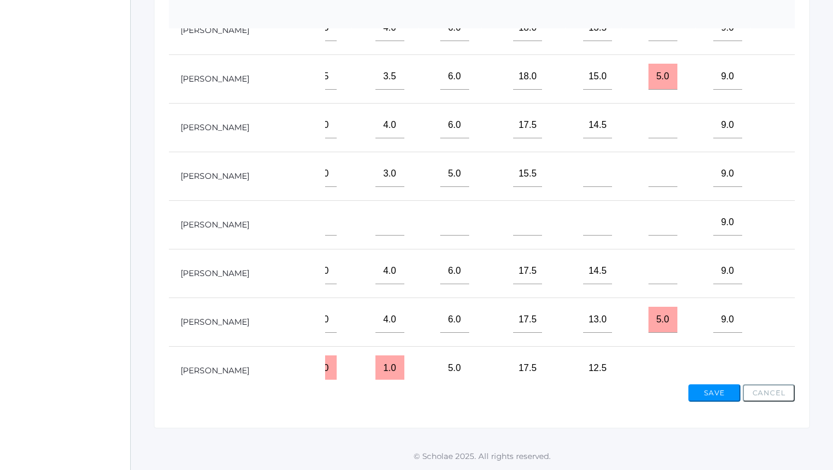
type input"] "3.5"
click at [796, 130] on input"] "text" at bounding box center [810, 125] width 29 height 26
type input"] "13"
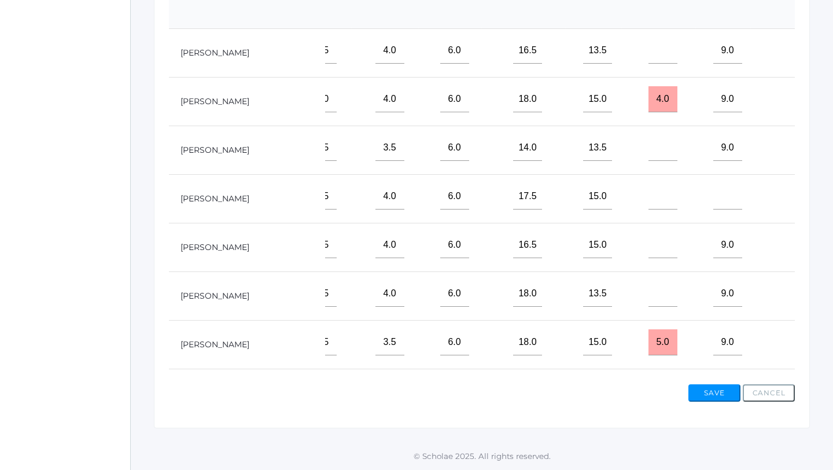
scroll to position [1, 1588]
type input"] "5"
click at [796, 95] on input"] "text" at bounding box center [810, 99] width 29 height 26
type input"] "12"
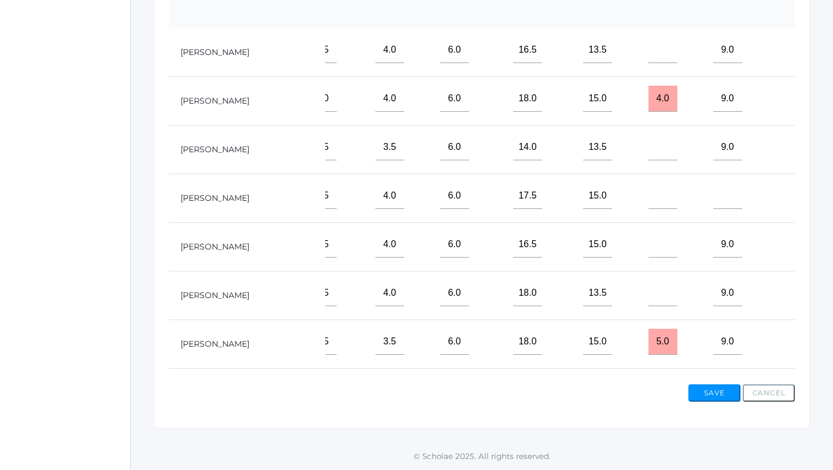
scroll to position [0, 1588]
type input"] "4.5"
click at [796, 56] on input"] "text" at bounding box center [810, 51] width 29 height 26
type input"] "13"
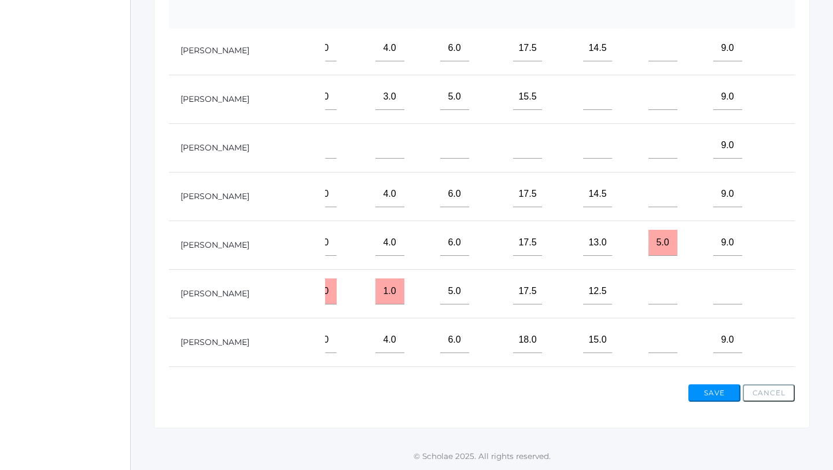
scroll to position [524, 1588]
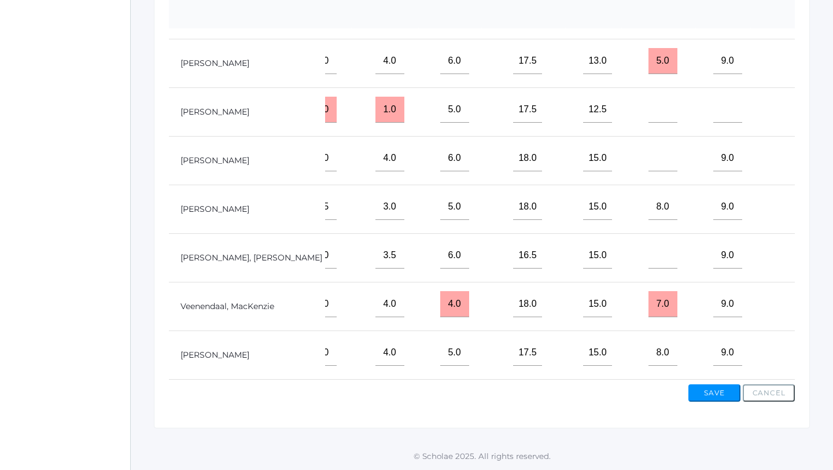
type input"] "5"
click at [796, 356] on input"] "text" at bounding box center [810, 353] width 29 height 26
type input"] "12"
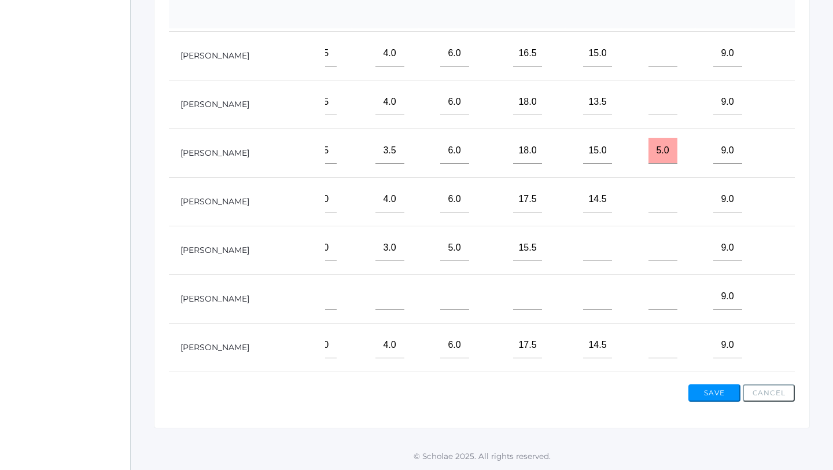
scroll to position [0, 1588]
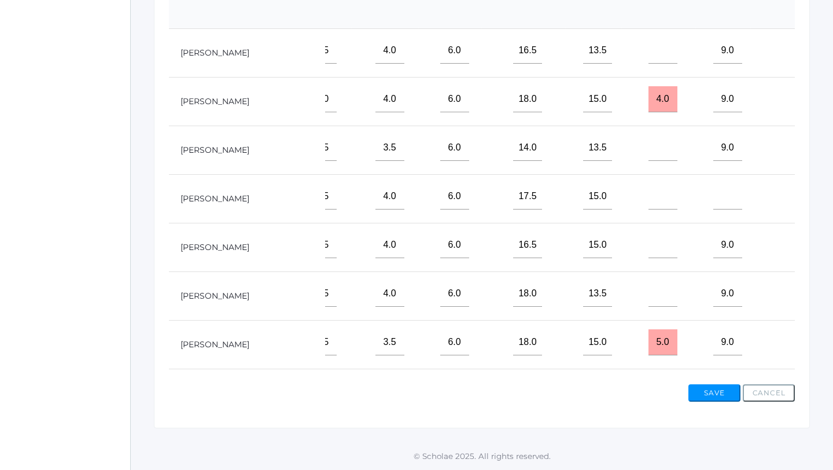
type input"] "4.5"
click at [796, 240] on input"] "text" at bounding box center [810, 245] width 29 height 26
type input"] "12"
type input"] "4.5"
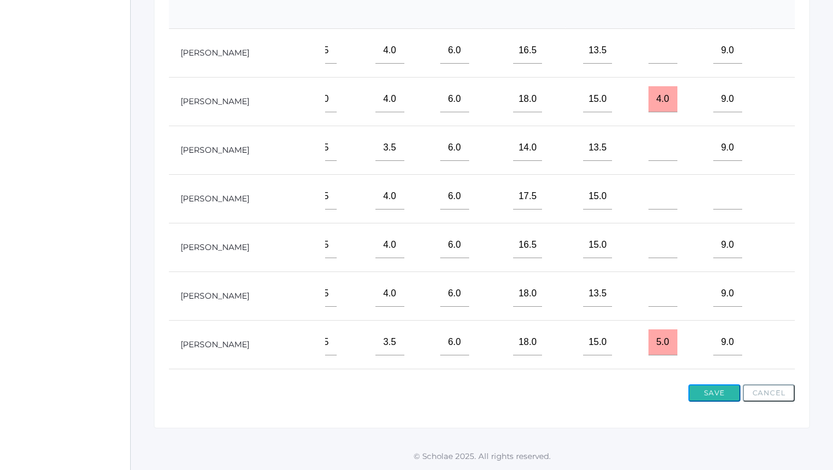
click at [711, 397] on button "Save" at bounding box center [714, 392] width 52 height 17
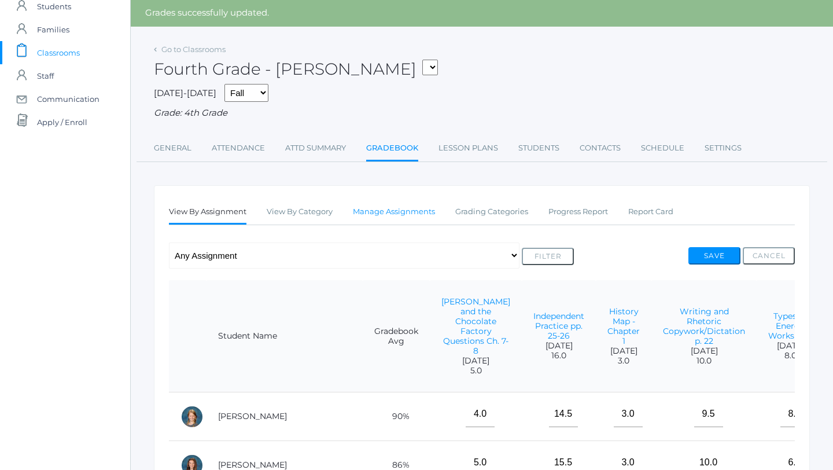
scroll to position [32, 0]
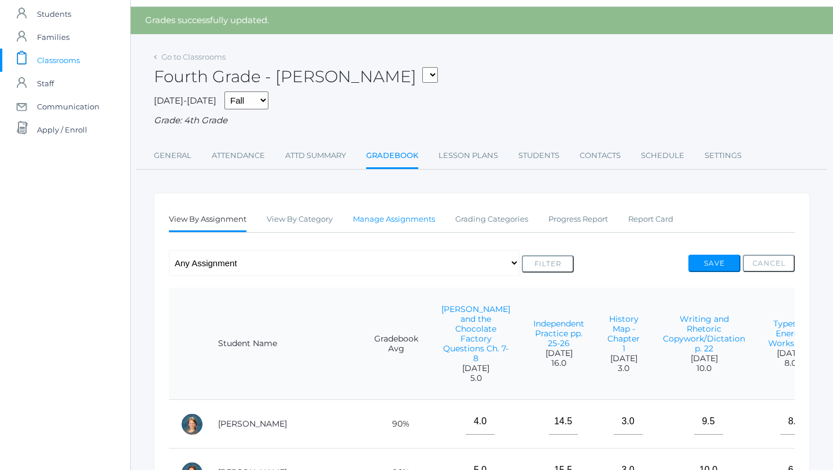
click at [388, 216] on link "Manage Assignments" at bounding box center [394, 219] width 82 height 23
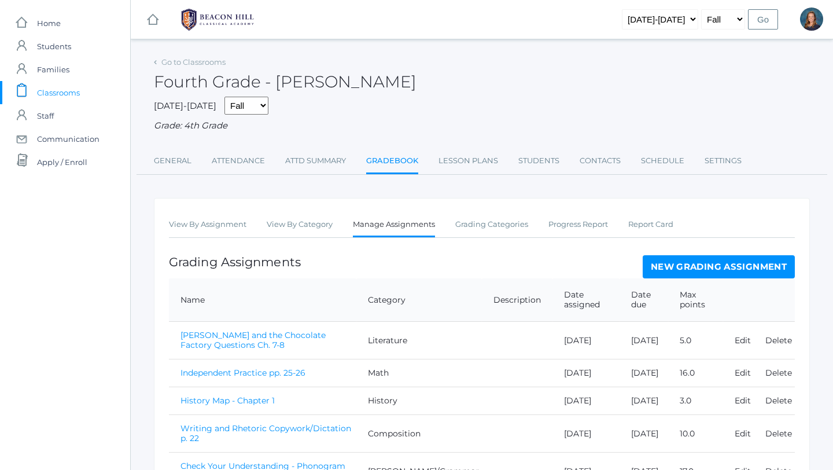
click at [696, 268] on link "New Grading Assignment" at bounding box center [719, 266] width 152 height 23
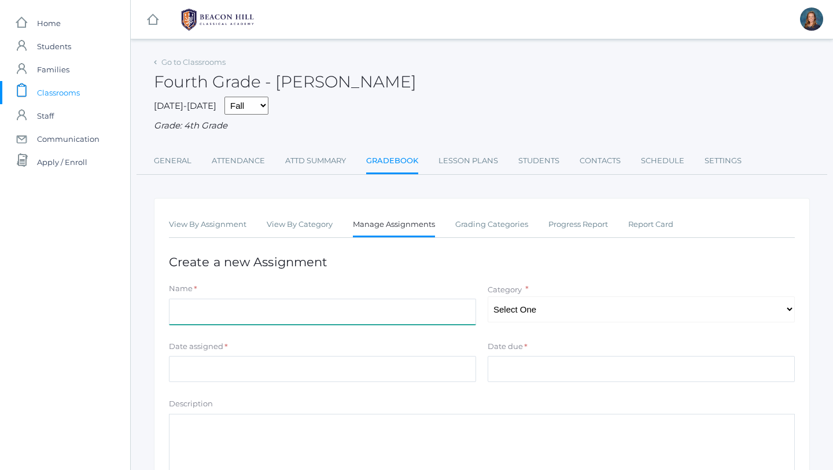
click at [284, 310] on input "Name" at bounding box center [322, 311] width 307 height 26
type input "A Horse and His Boy - Chapter 1 Comprehension Questions"
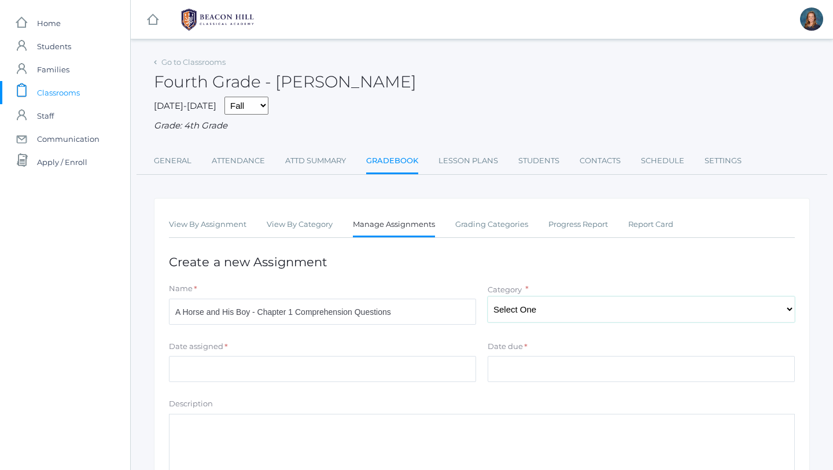
click at [524, 309] on select "Select One Composition Literature LOE/Grammar Math Science History Latin Memory" at bounding box center [641, 309] width 307 height 26
select select "1125"
click at [209, 371] on input "Date assigned" at bounding box center [322, 369] width 307 height 26
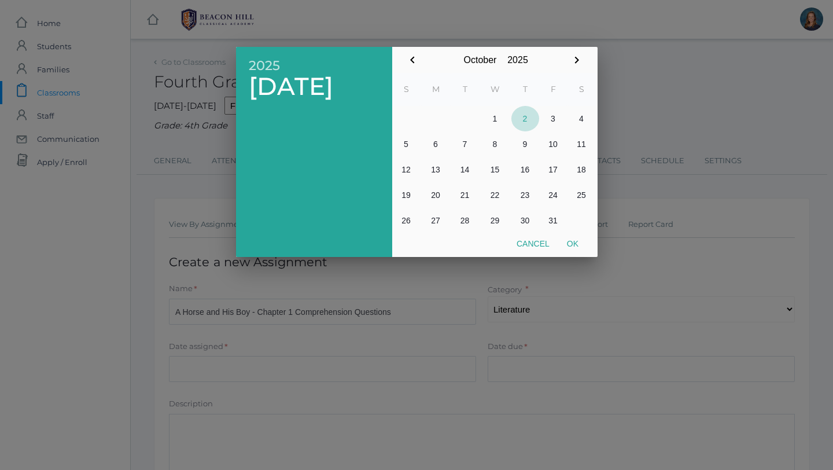
click at [529, 119] on button "2" at bounding box center [525, 118] width 28 height 25
click at [577, 244] on button "Ok" at bounding box center [572, 243] width 29 height 21
type input "[DATE]"
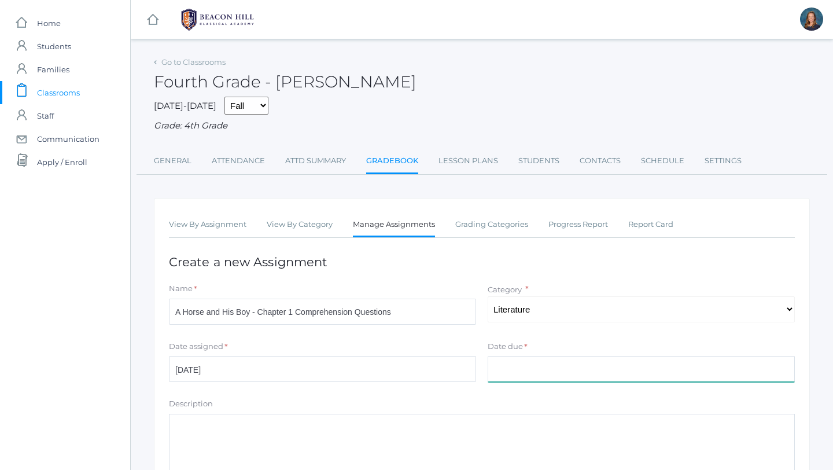
click at [507, 375] on input "Date due" at bounding box center [641, 369] width 307 height 26
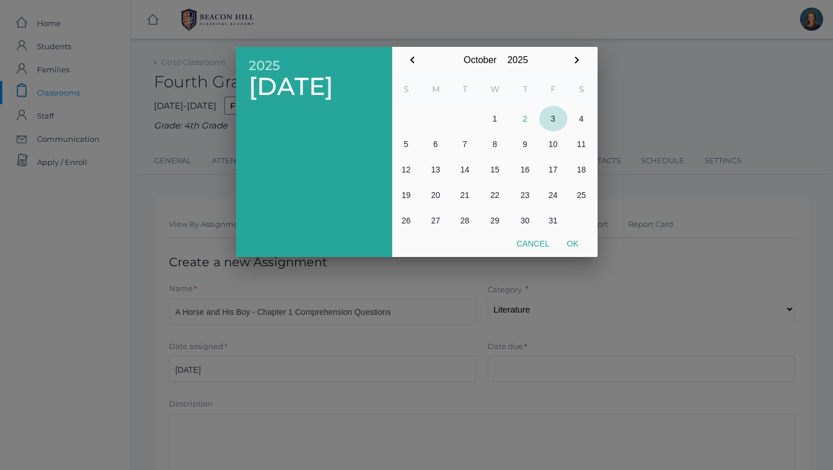
click at [554, 116] on button "3" at bounding box center [553, 118] width 28 height 25
click at [583, 247] on button "Ok" at bounding box center [572, 243] width 29 height 21
type input "[DATE]"
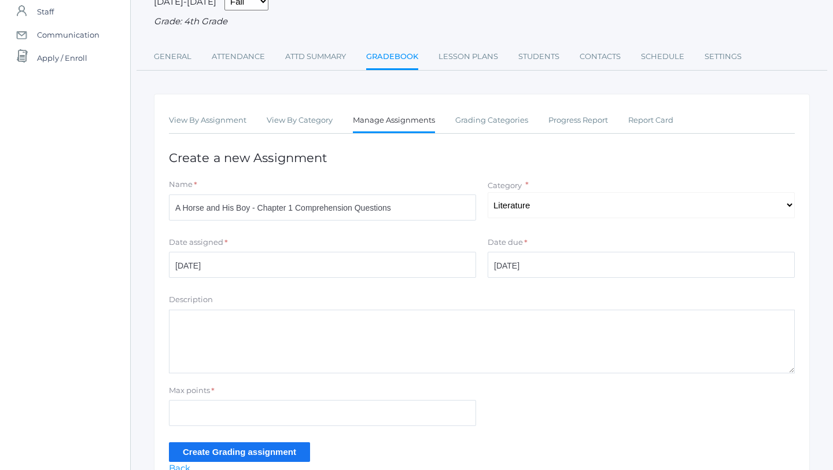
scroll to position [120, 0]
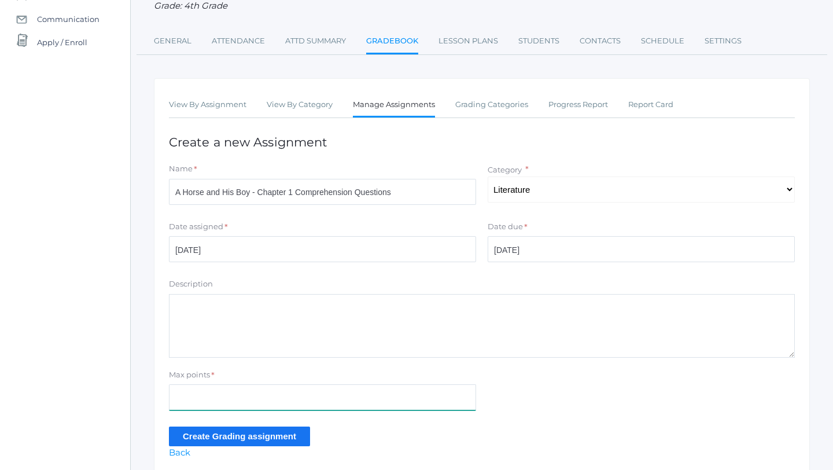
click at [255, 397] on input "Max points" at bounding box center [322, 397] width 307 height 26
type input "5"
type input "4"
click at [248, 436] on input "Create Grading assignment" at bounding box center [239, 435] width 141 height 19
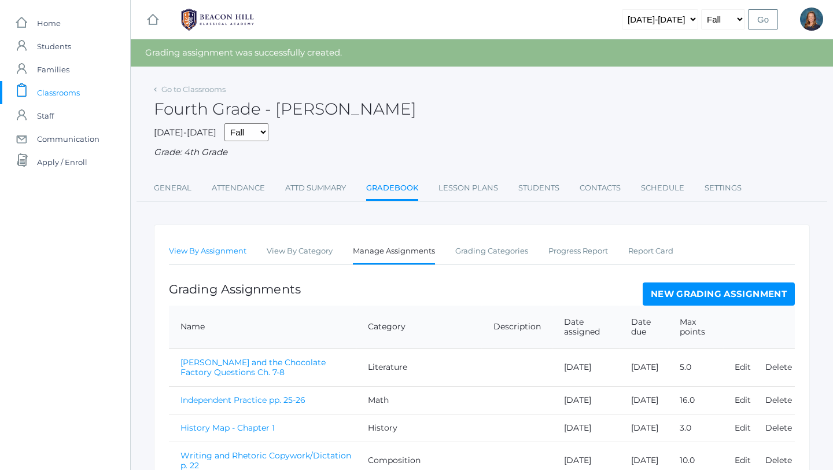
click at [181, 253] on link "View By Assignment" at bounding box center [208, 250] width 78 height 23
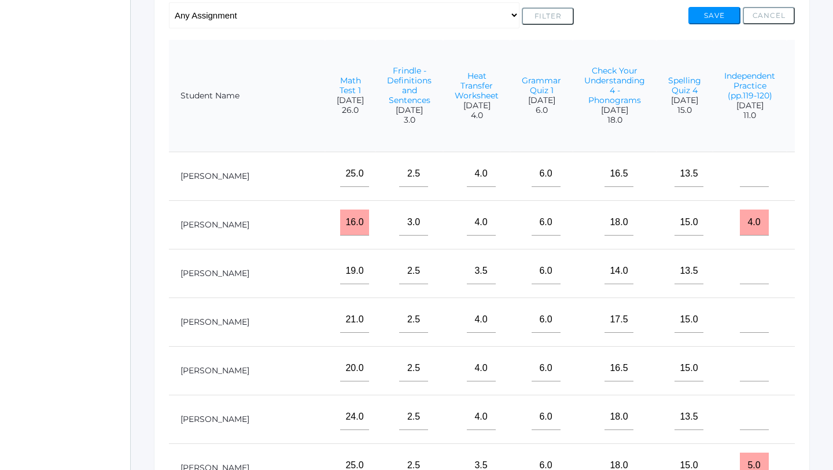
scroll to position [0, 1676]
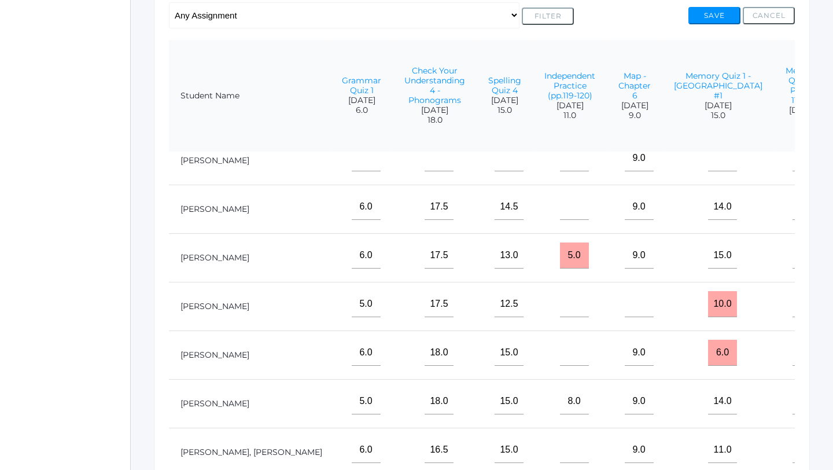
scroll to position [456, 1676]
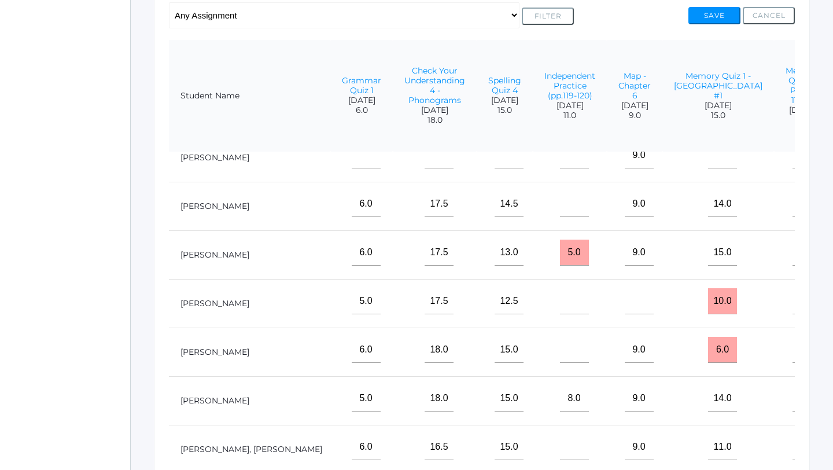
type input"] "4"
